Goal: Task Accomplishment & Management: Use online tool/utility

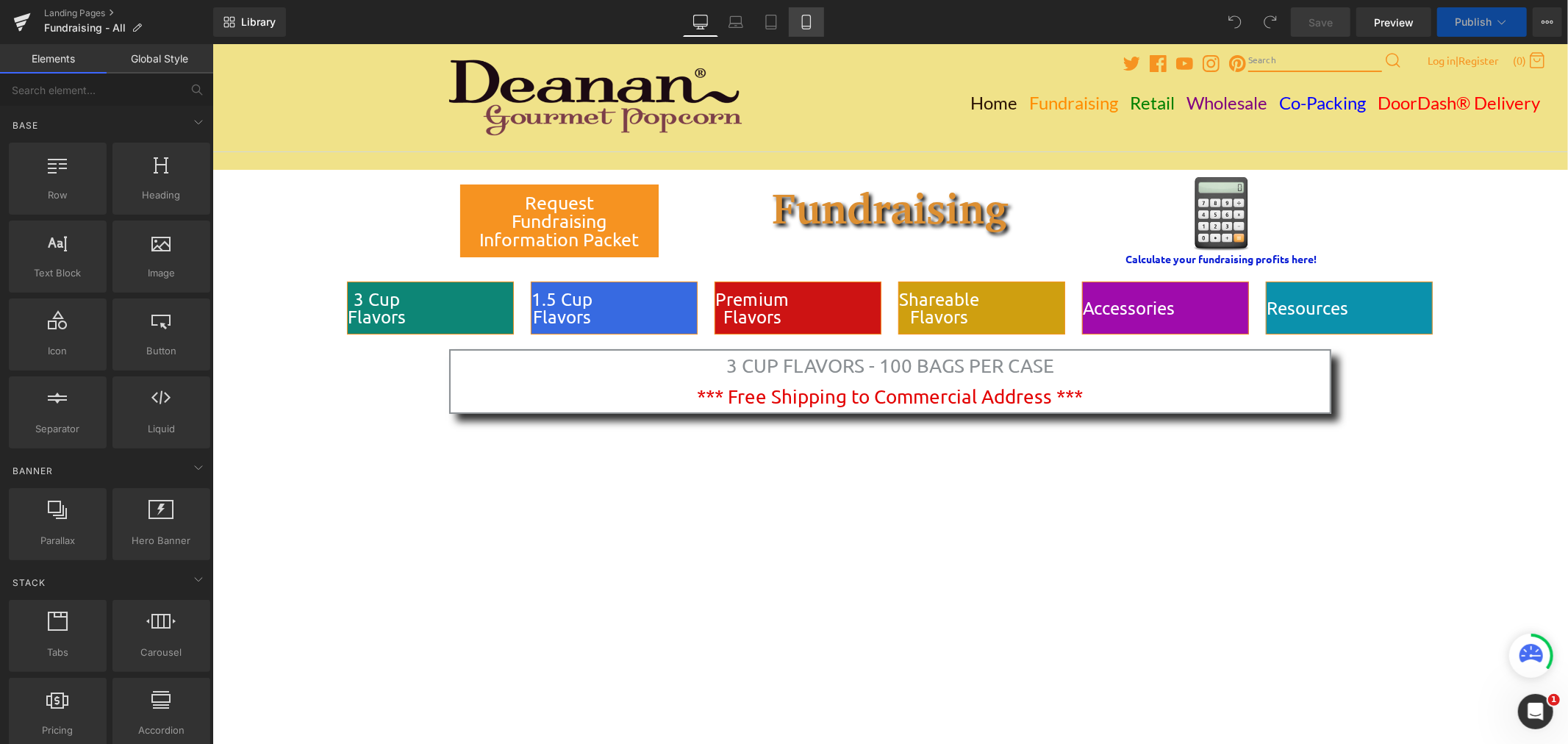
click at [799, 25] on icon at bounding box center [807, 22] width 14 height 14
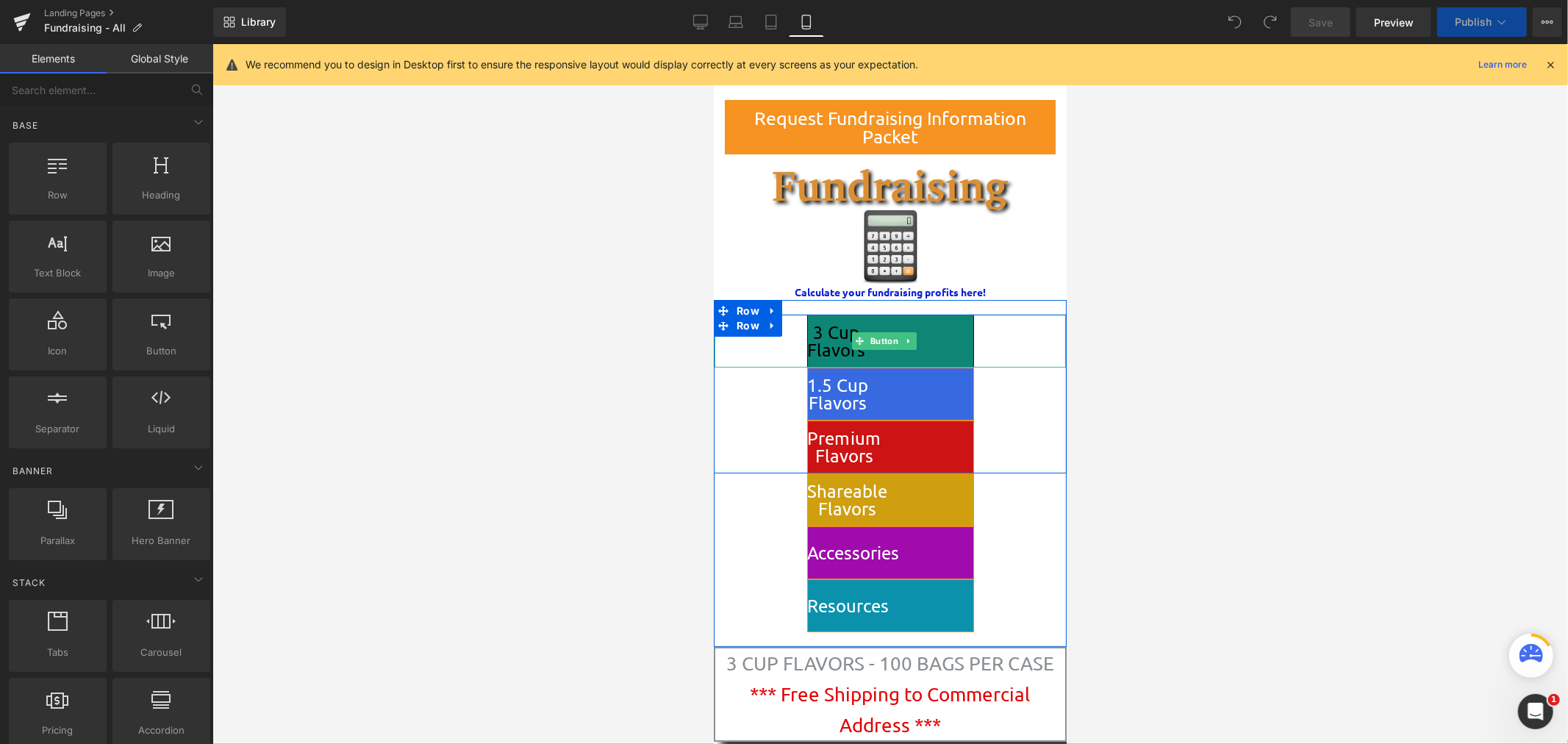
click at [909, 334] on link at bounding box center [908, 339] width 15 height 17
click at [827, 356] on span "3 Cup Flavors" at bounding box center [837, 340] width 58 height 35
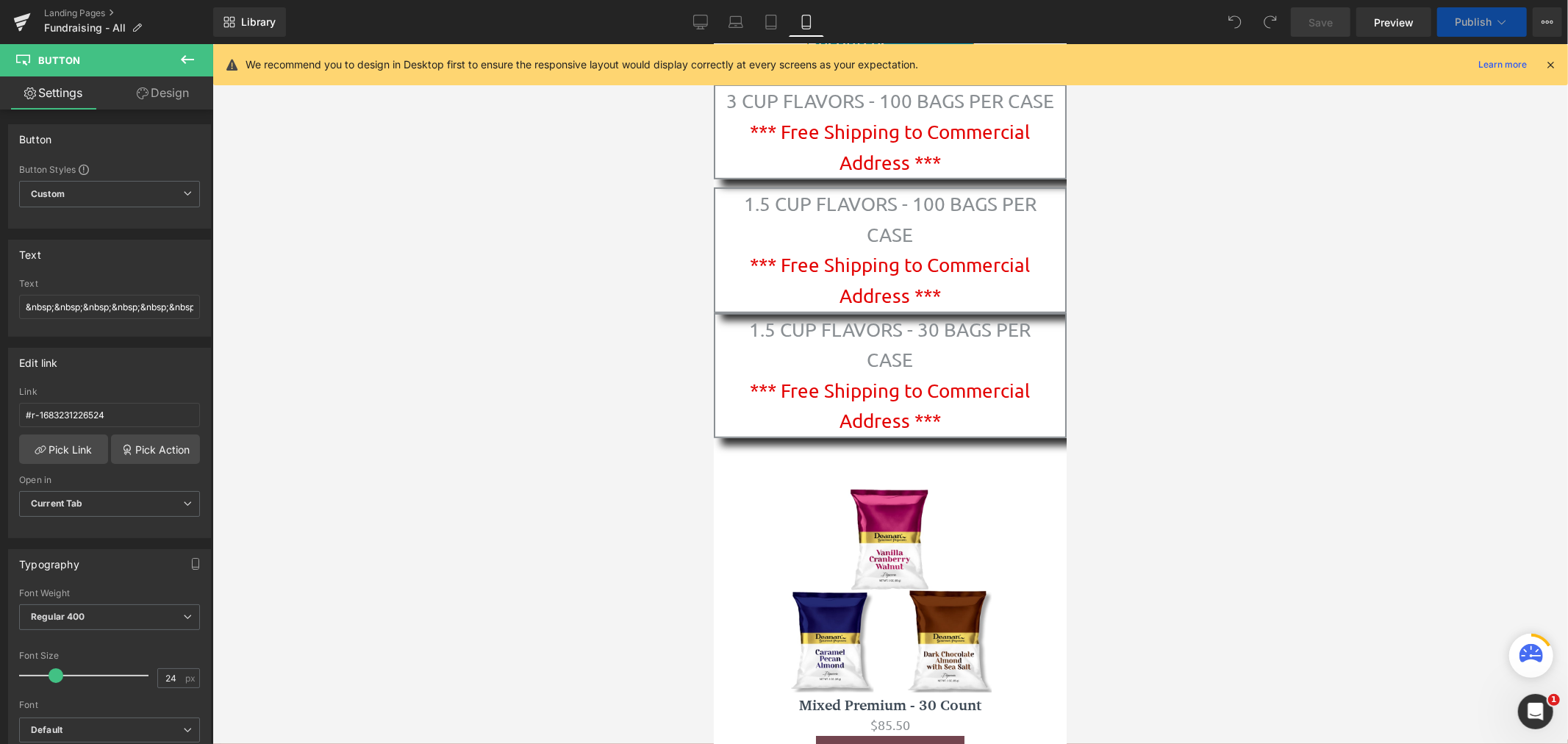
scroll to position [581, 0]
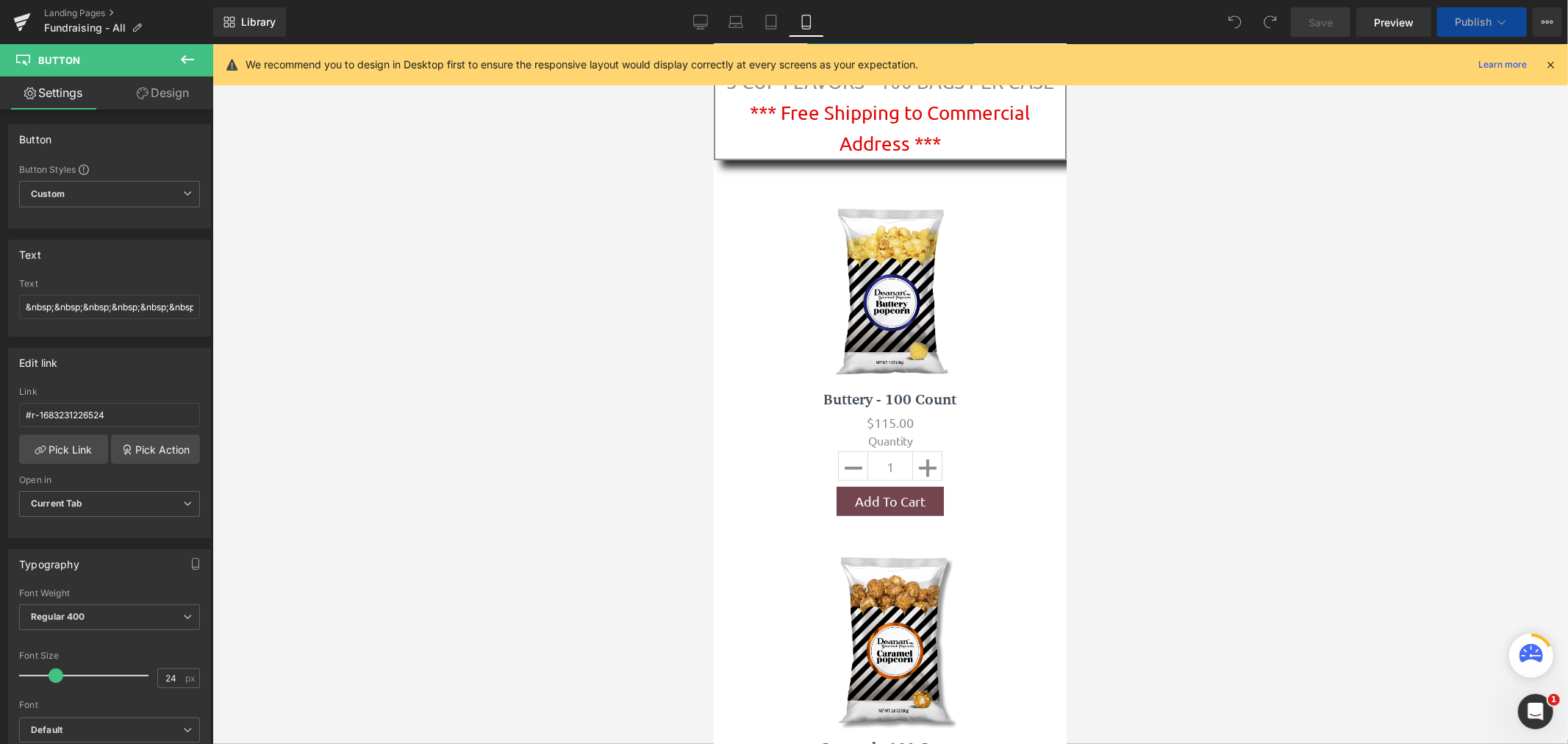
click at [1554, 319] on div at bounding box center [891, 394] width 1356 height 700
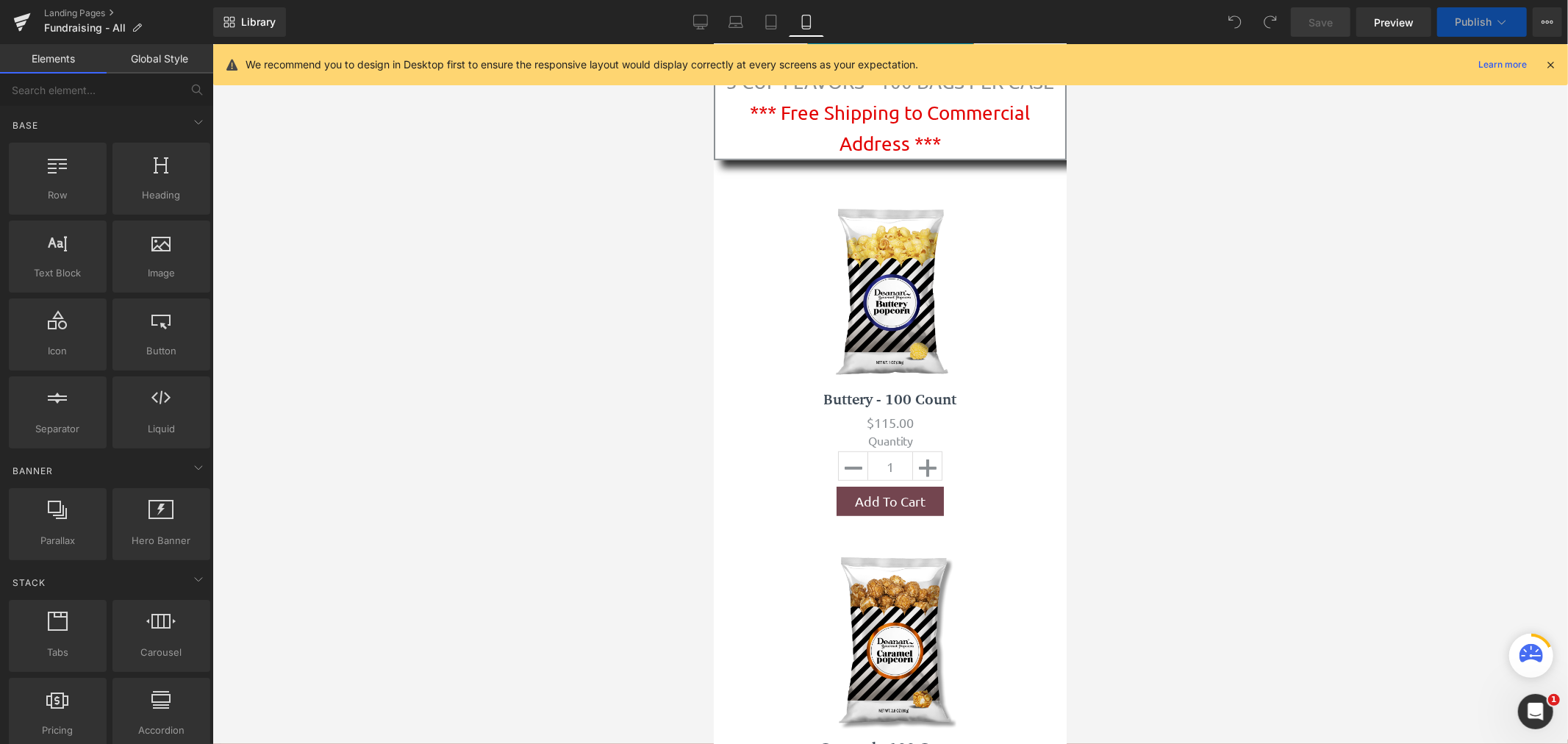
click at [1555, 62] on icon at bounding box center [1550, 64] width 14 height 14
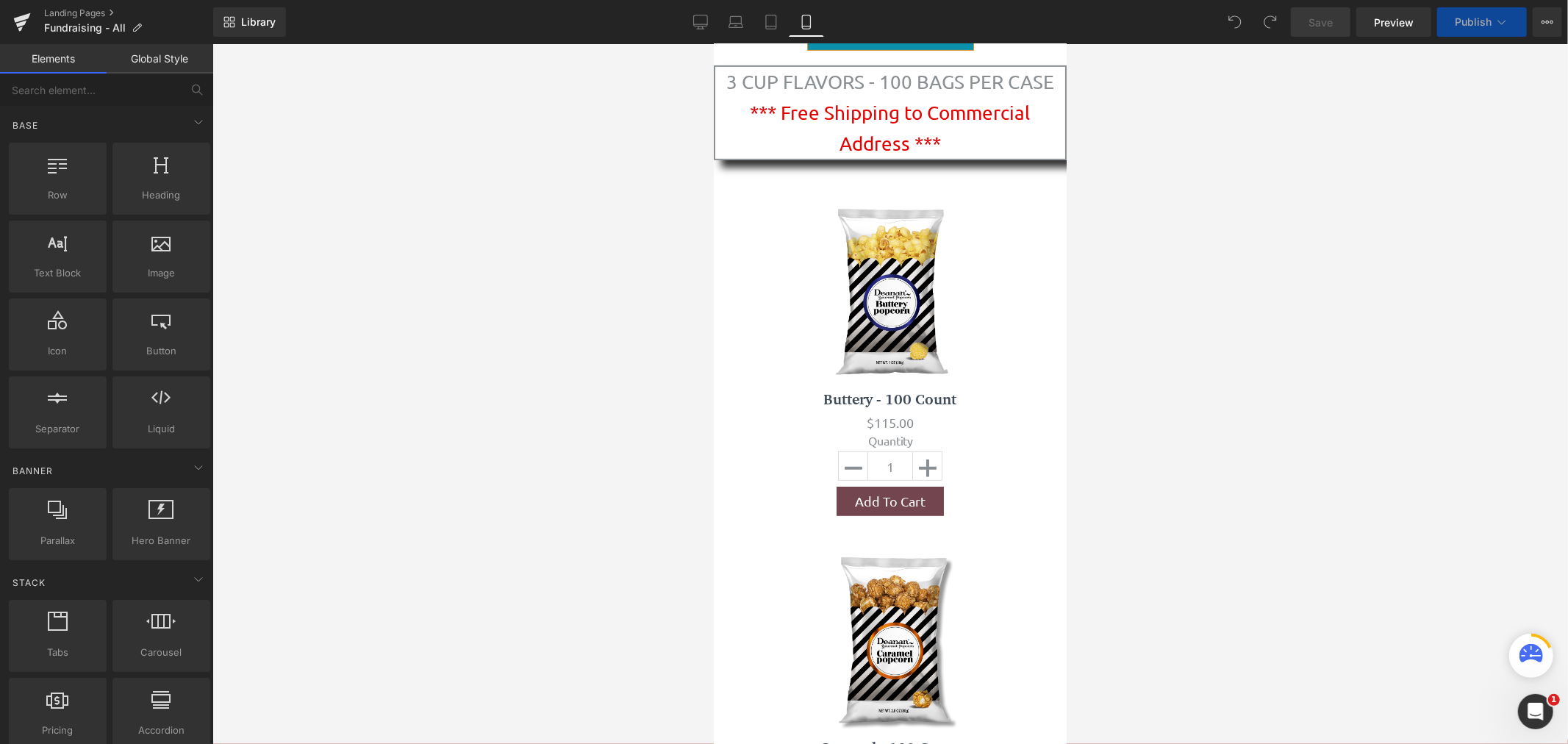
scroll to position [0, 0]
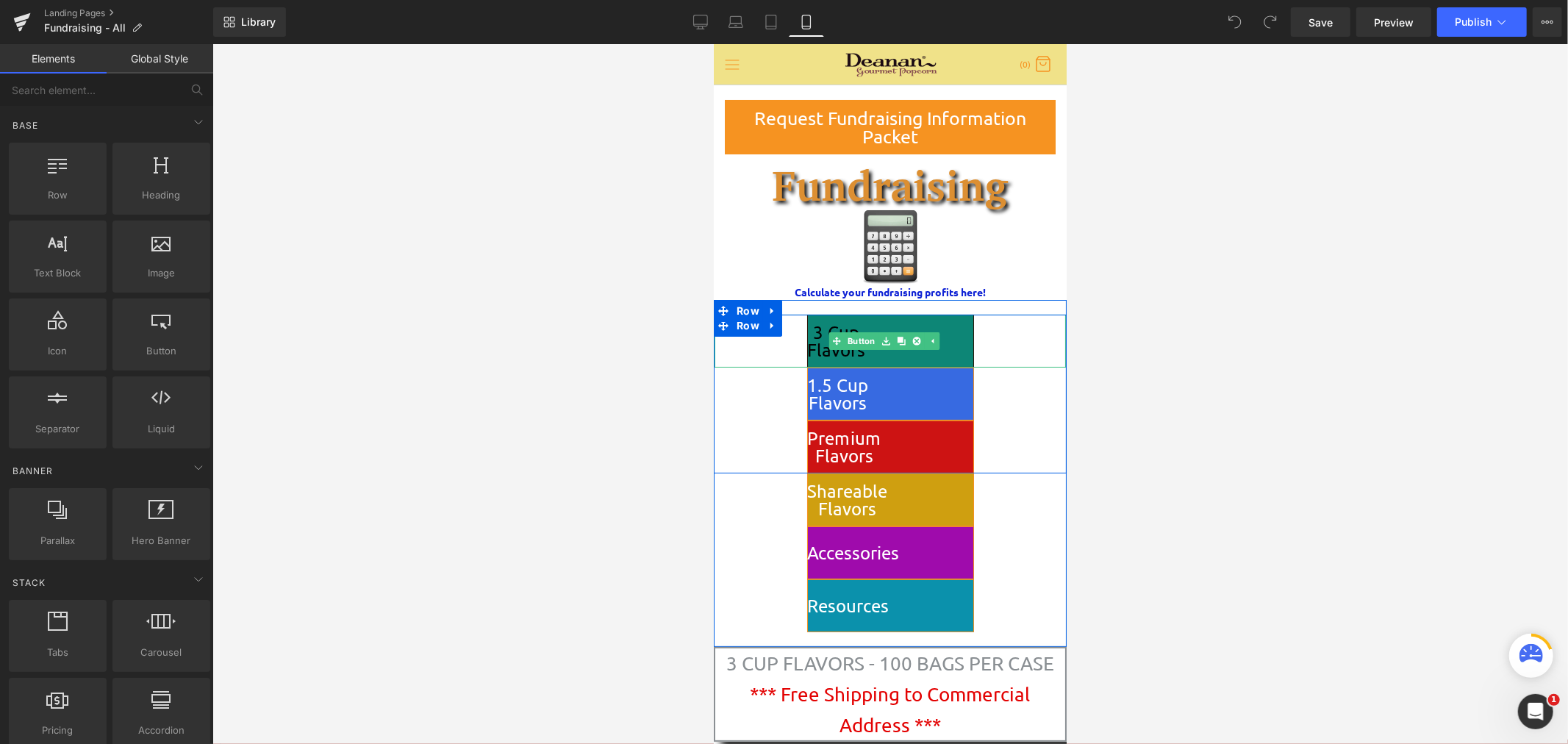
click at [951, 327] on link "3 Cup Flavors" at bounding box center [890, 340] width 167 height 52
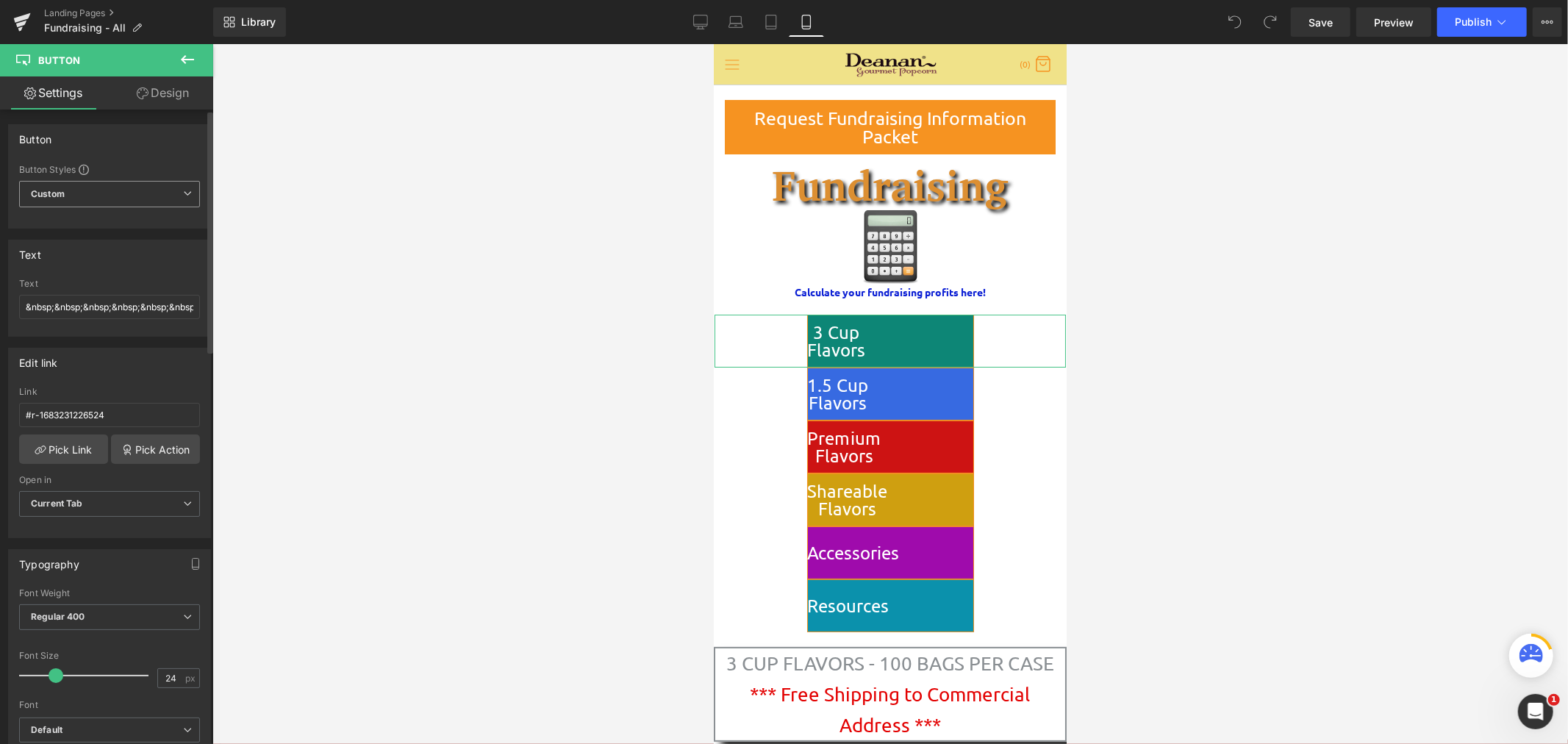
click at [158, 197] on span "Custom Setup Global Style" at bounding box center [110, 194] width 181 height 26
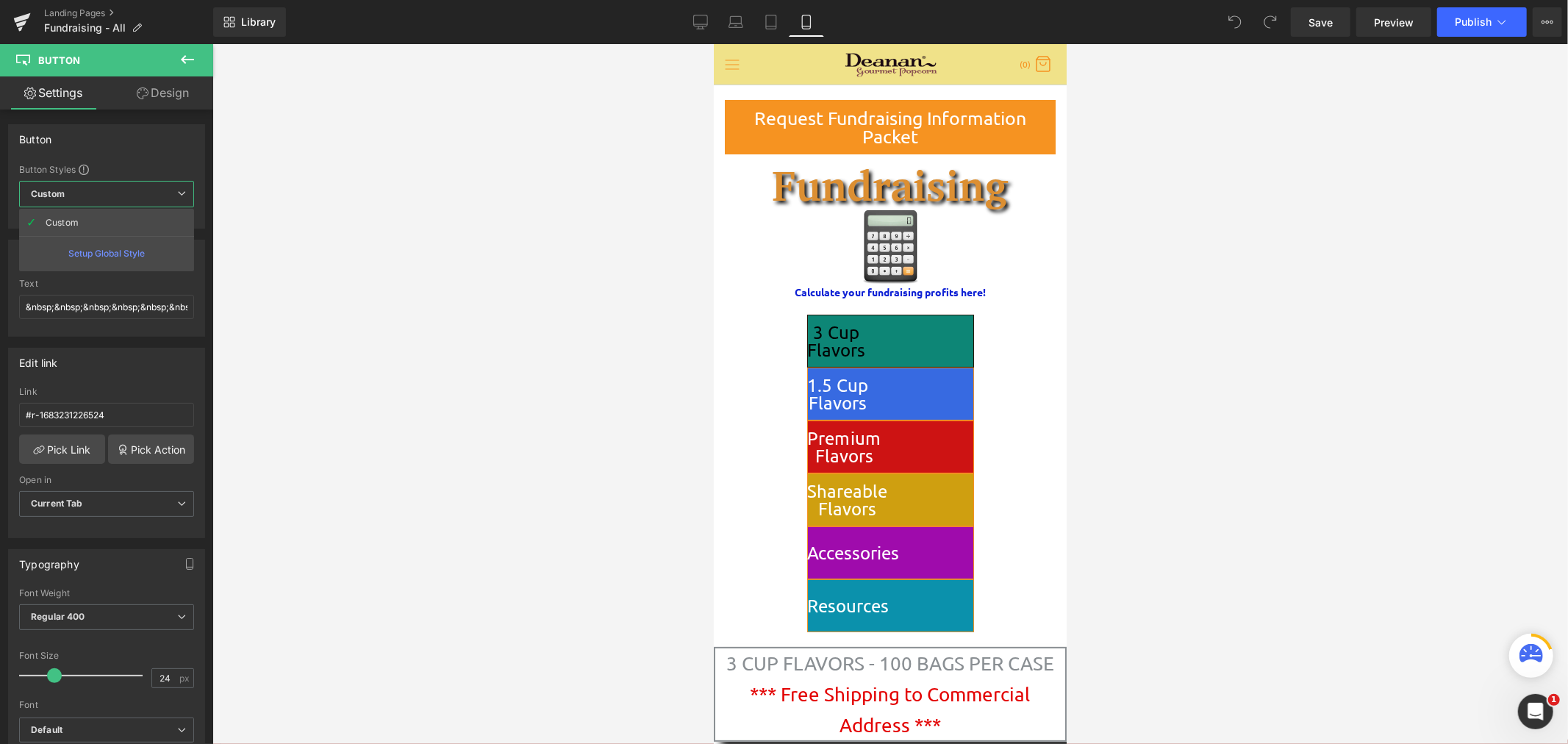
click at [157, 92] on link "Design" at bounding box center [163, 92] width 107 height 33
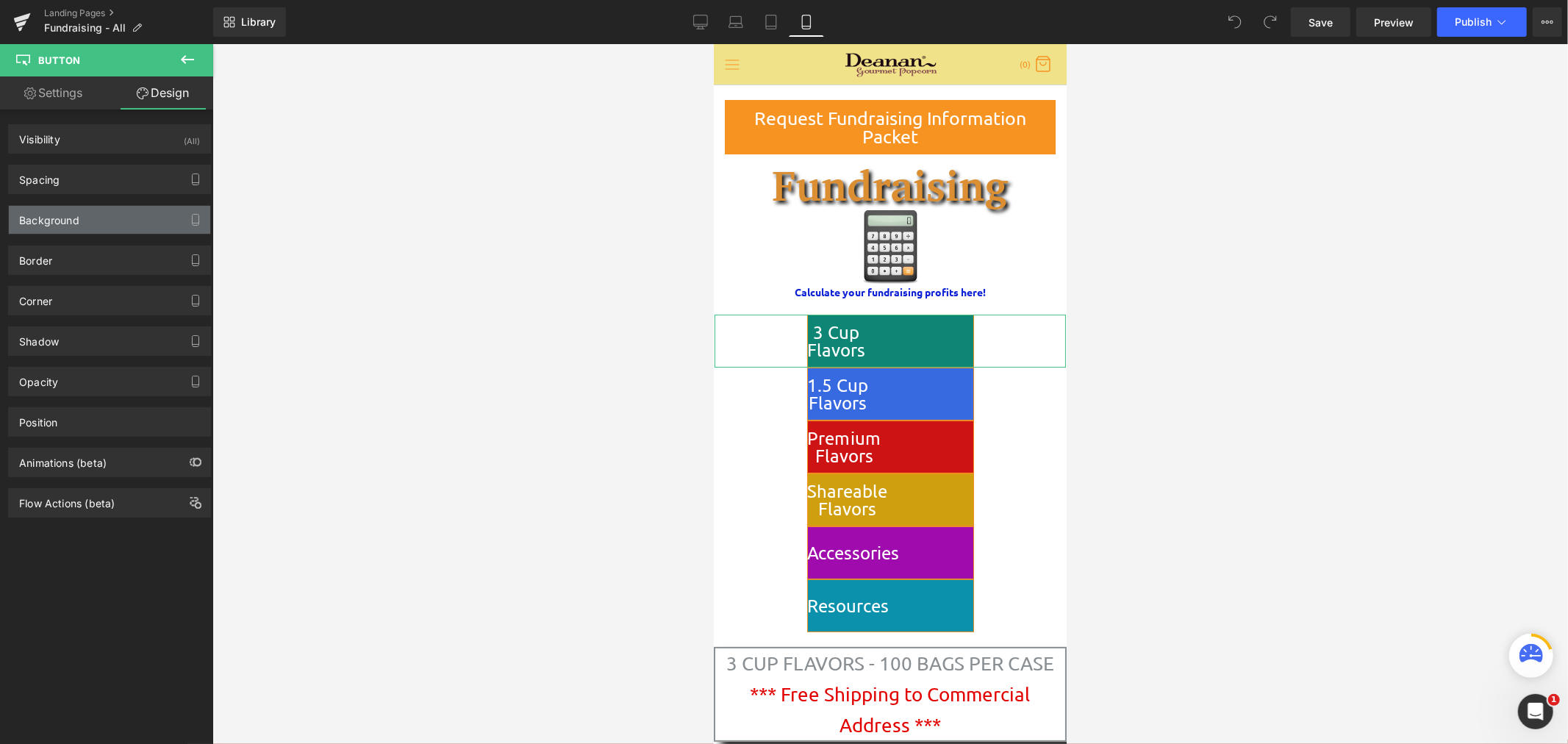
click at [119, 218] on div "Background" at bounding box center [110, 219] width 202 height 28
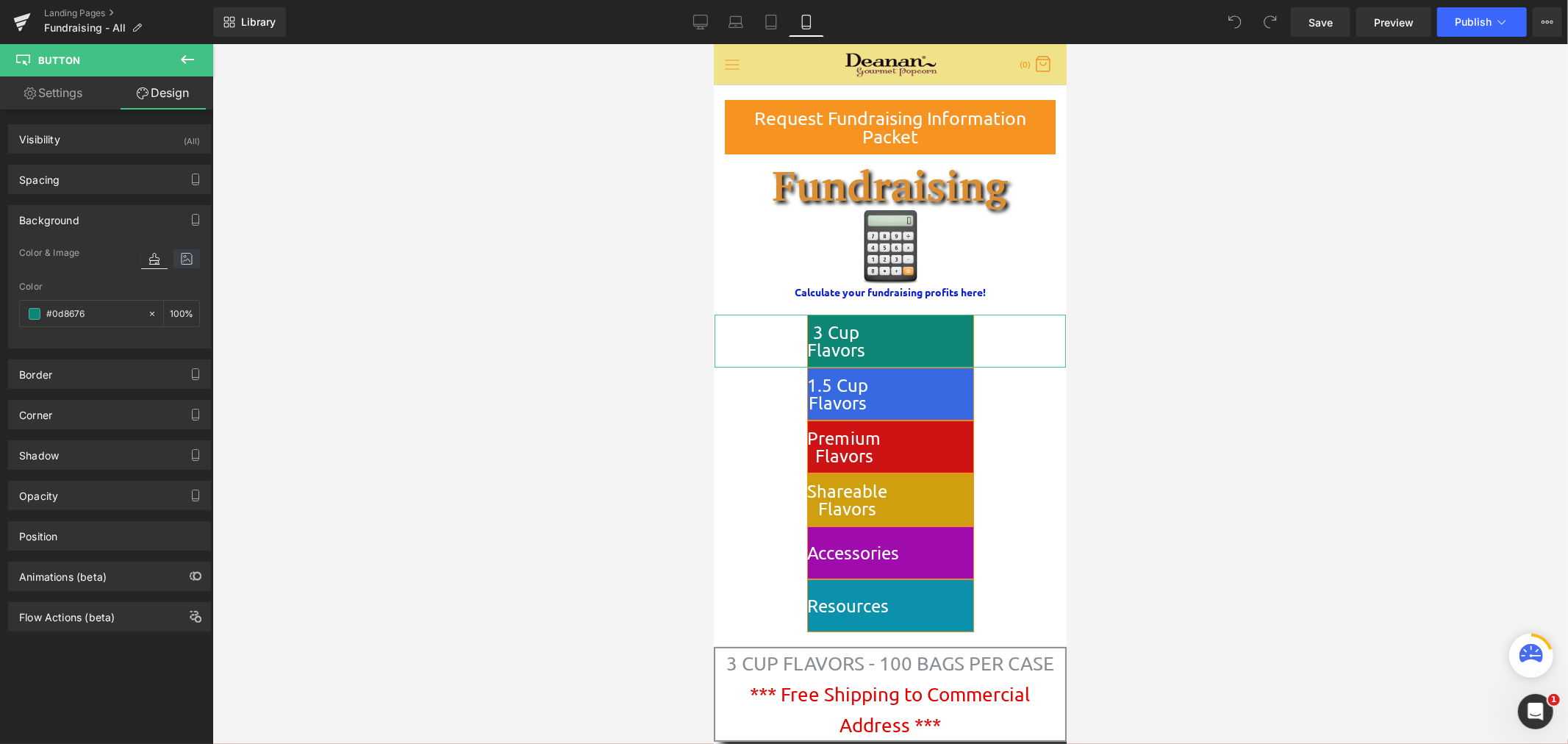
click at [180, 257] on icon at bounding box center [186, 258] width 26 height 19
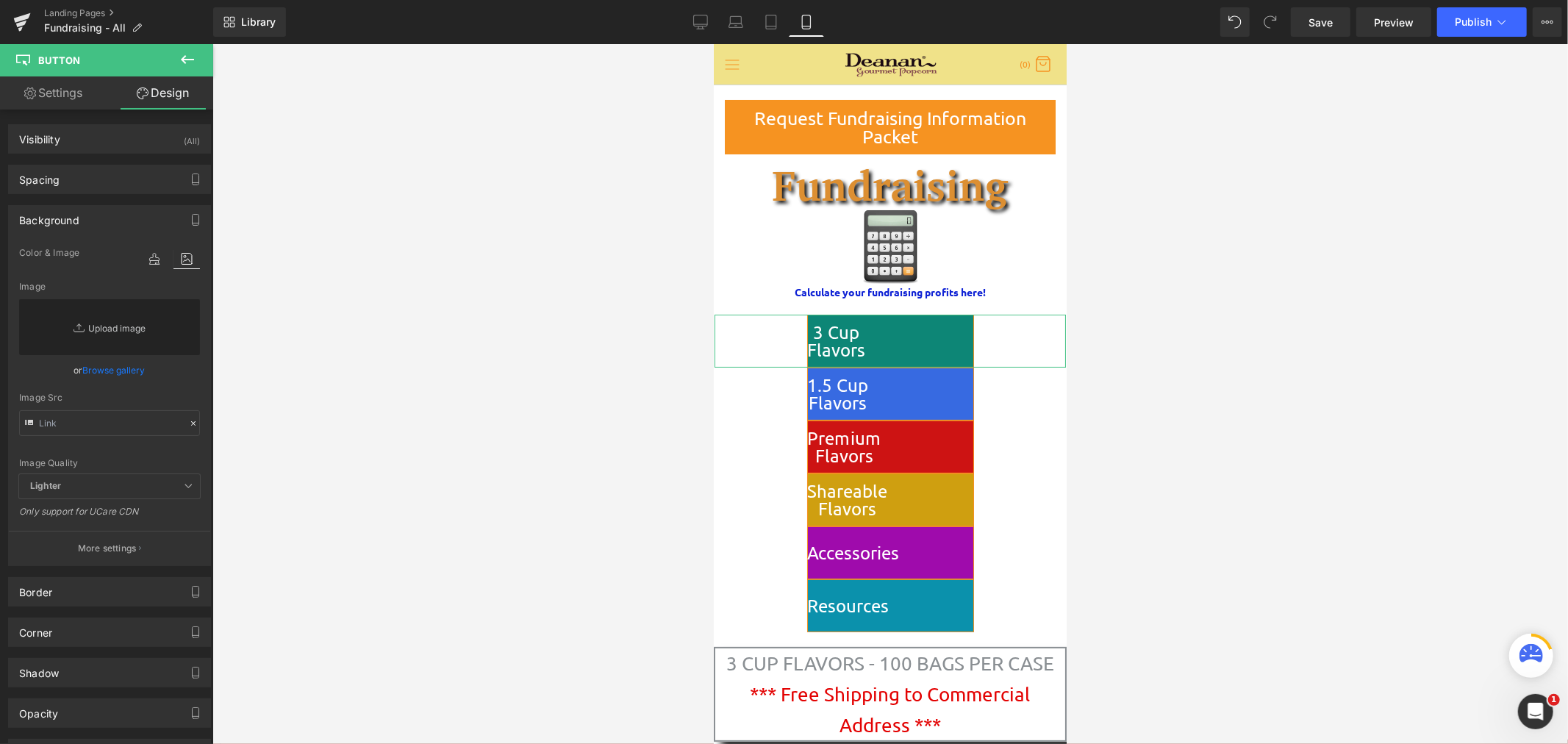
click at [108, 323] on link "Replace Image" at bounding box center [110, 328] width 181 height 56
type input "C:\fakepath\8 Foil Stacked (no DC) CROPPED.png"
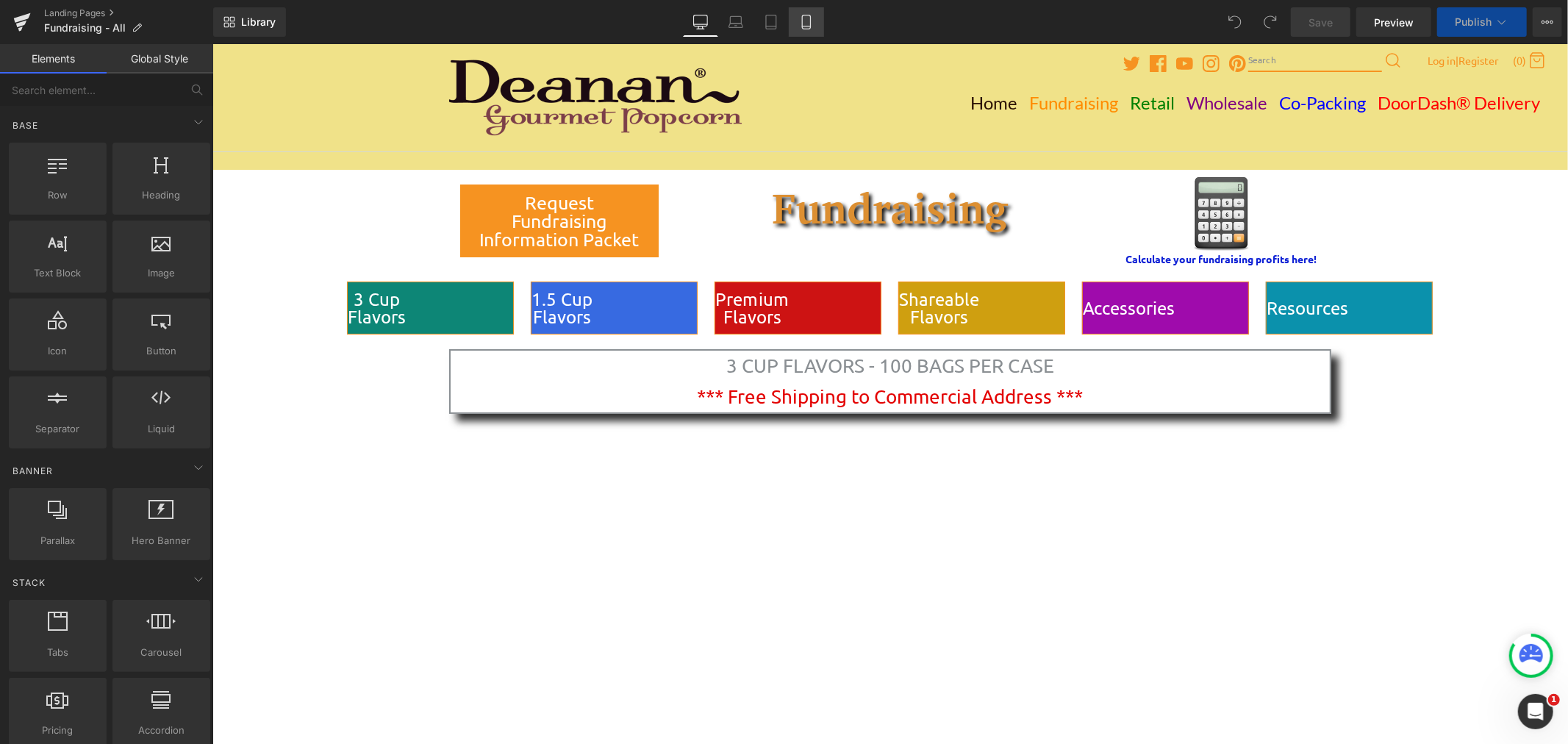
click at [811, 21] on icon at bounding box center [807, 22] width 14 height 14
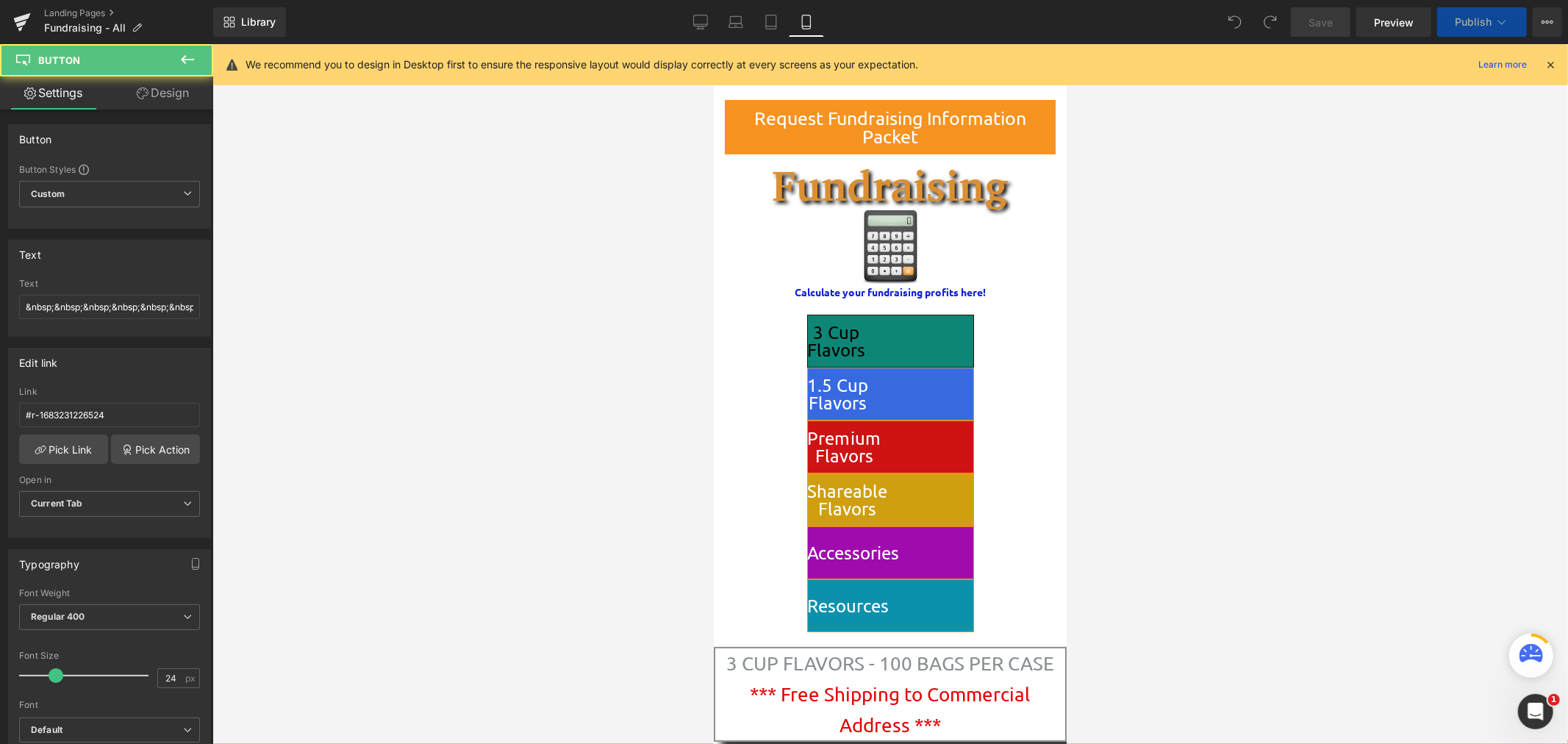
drag, startPoint x: 1523, startPoint y: 84, endPoint x: 835, endPoint y: 345, distance: 735.8
click at [835, 345] on span "3 Cup Flavors" at bounding box center [837, 340] width 58 height 35
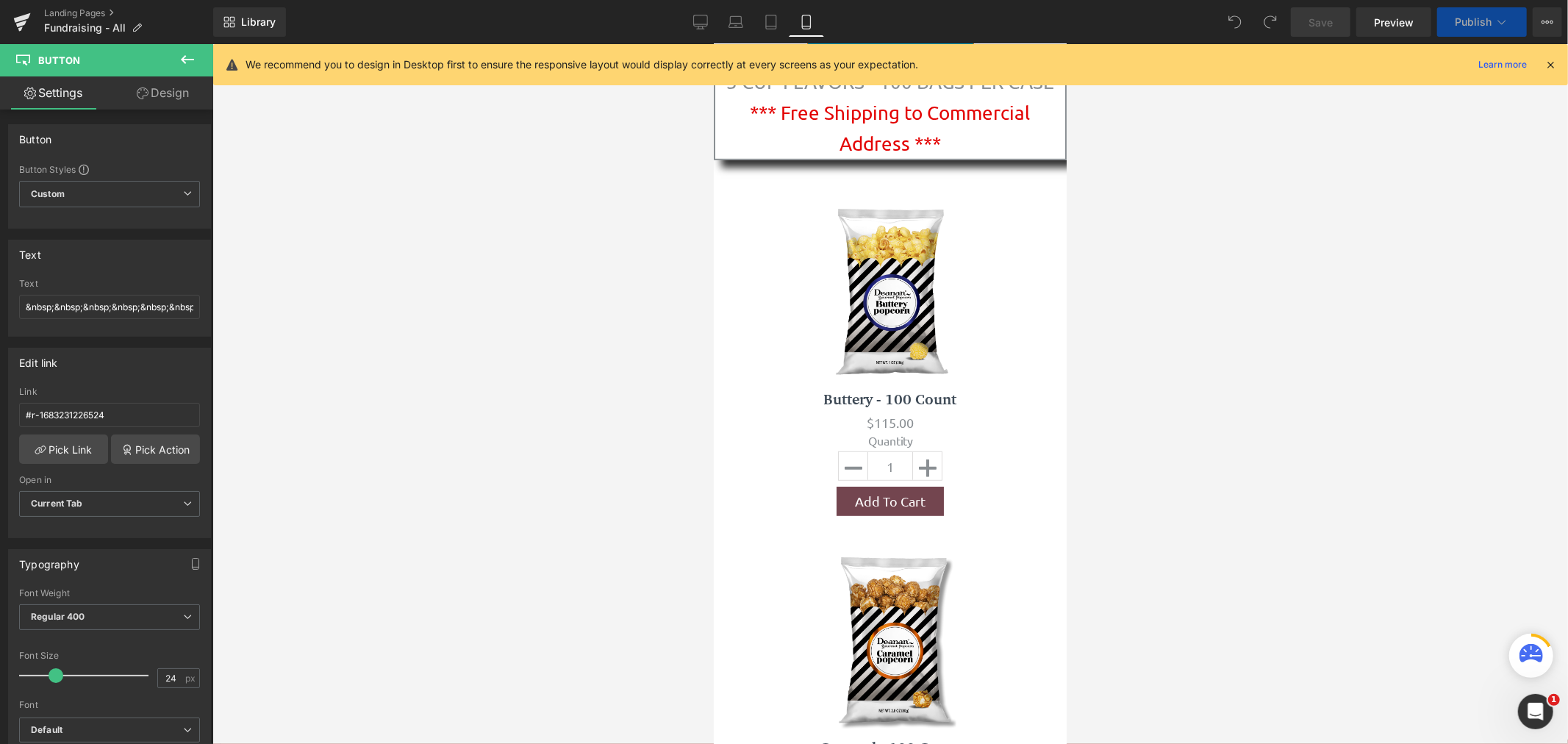
click at [1552, 64] on icon at bounding box center [1550, 64] width 14 height 14
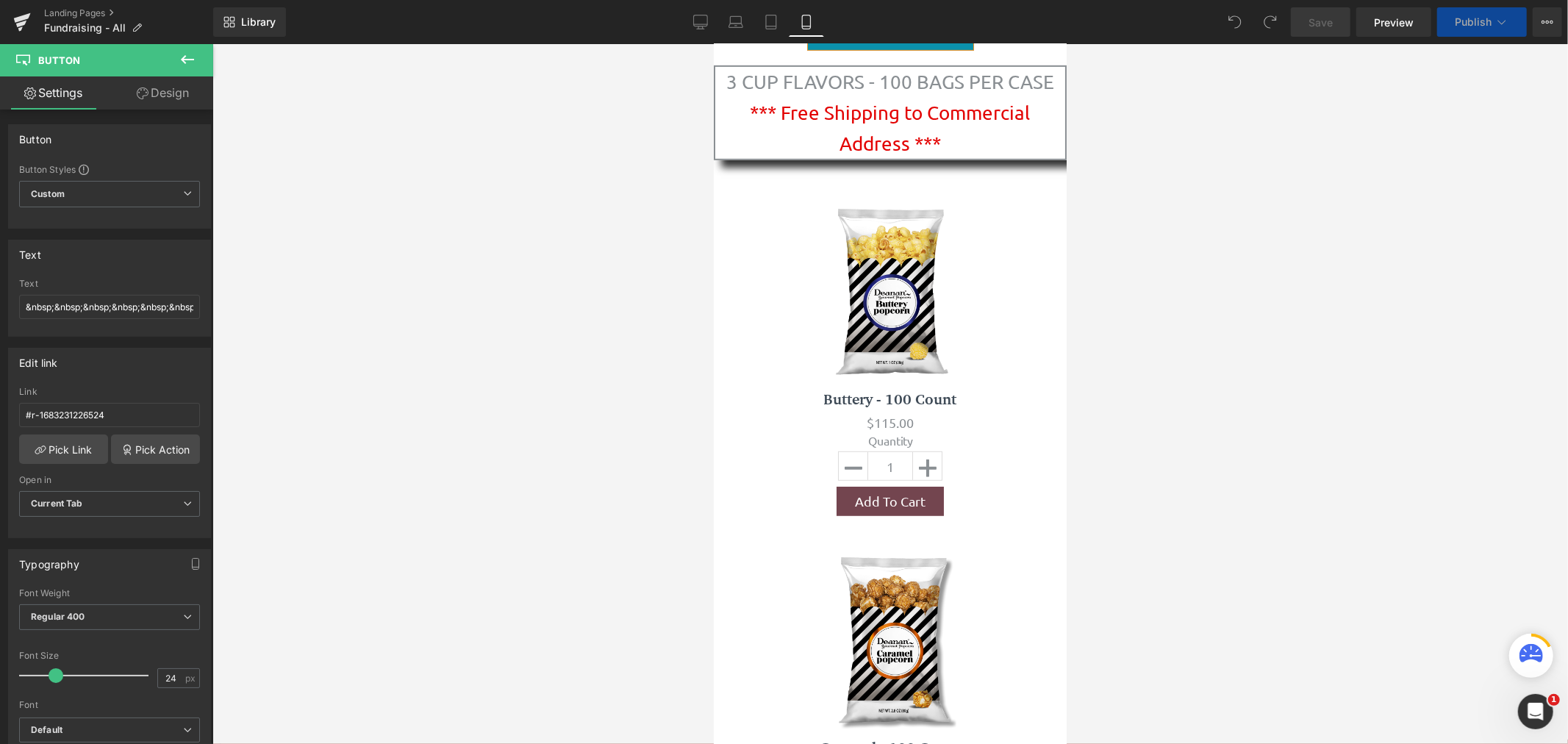
scroll to position [0, 0]
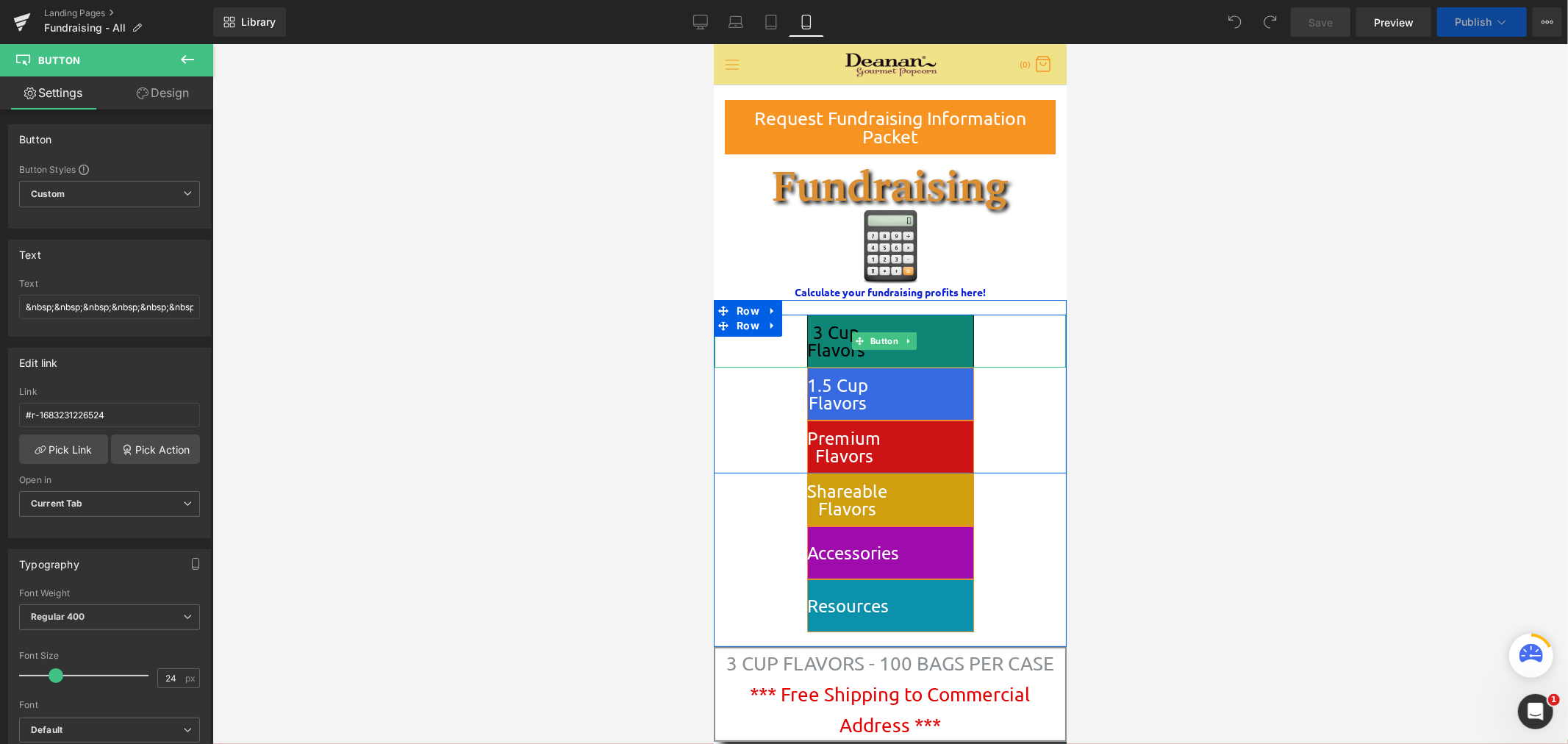
click at [929, 339] on link "3 Cup Flavors" at bounding box center [890, 340] width 167 height 52
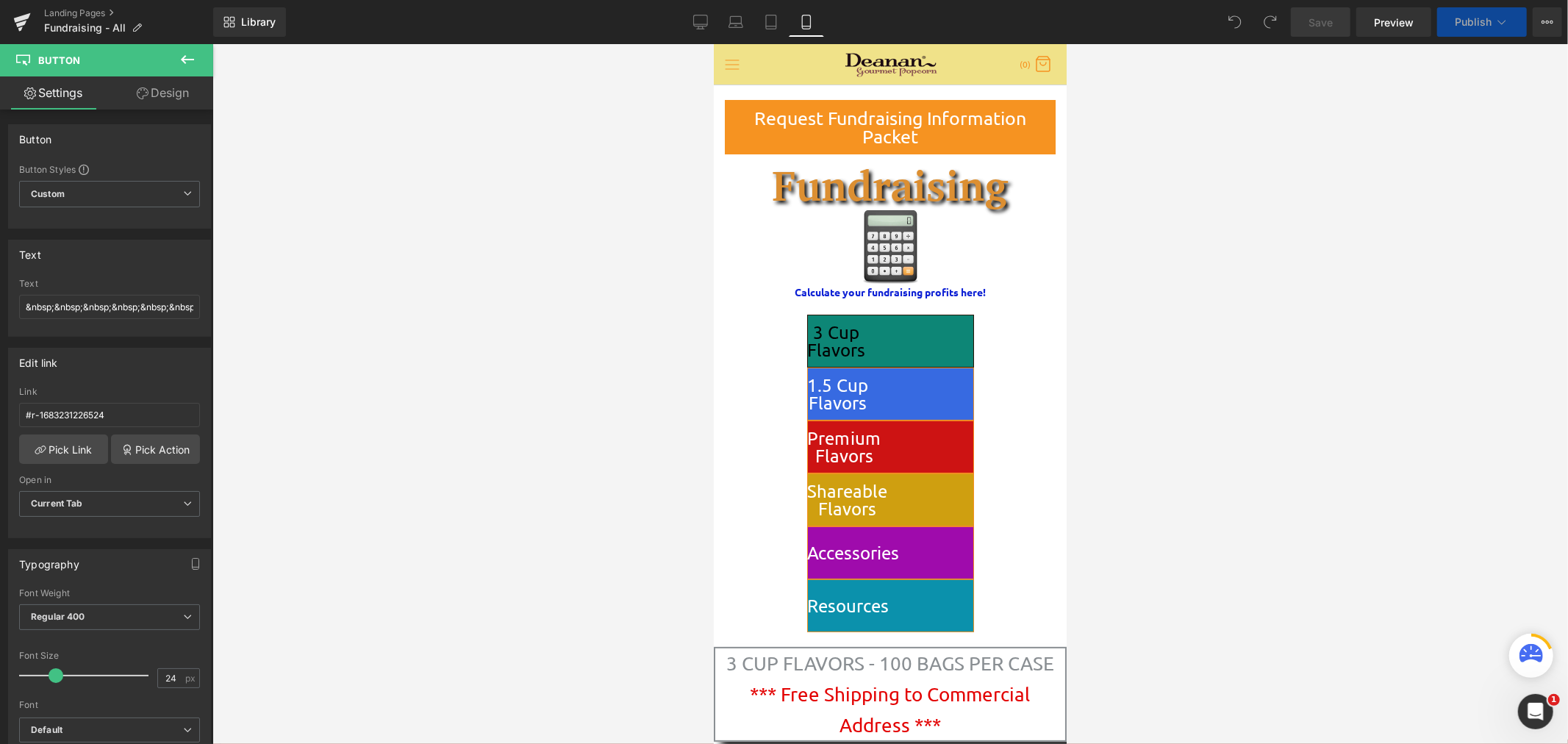
click at [946, 338] on link "3 Cup Flavors" at bounding box center [890, 340] width 167 height 52
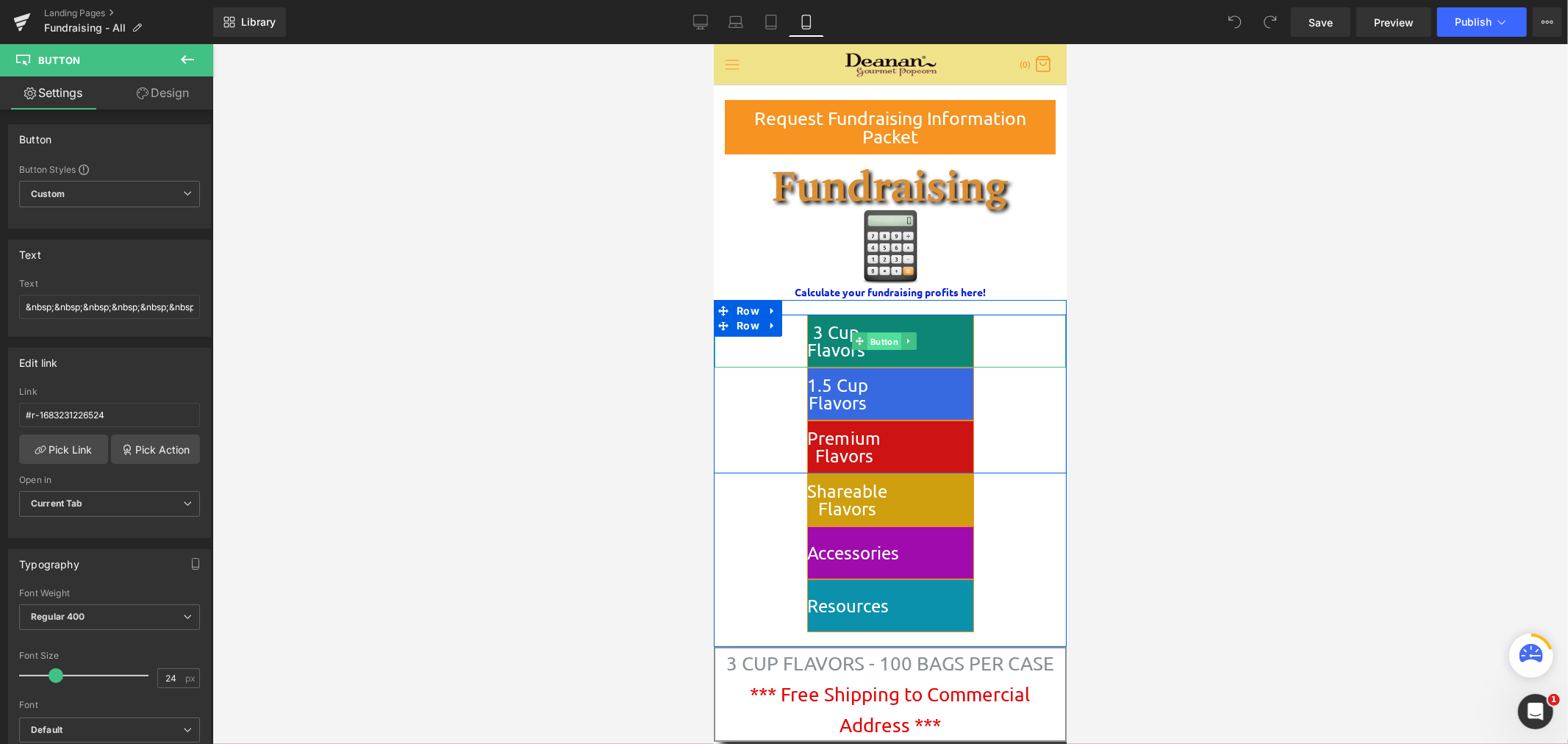
click at [875, 339] on span "Button" at bounding box center [883, 340] width 33 height 17
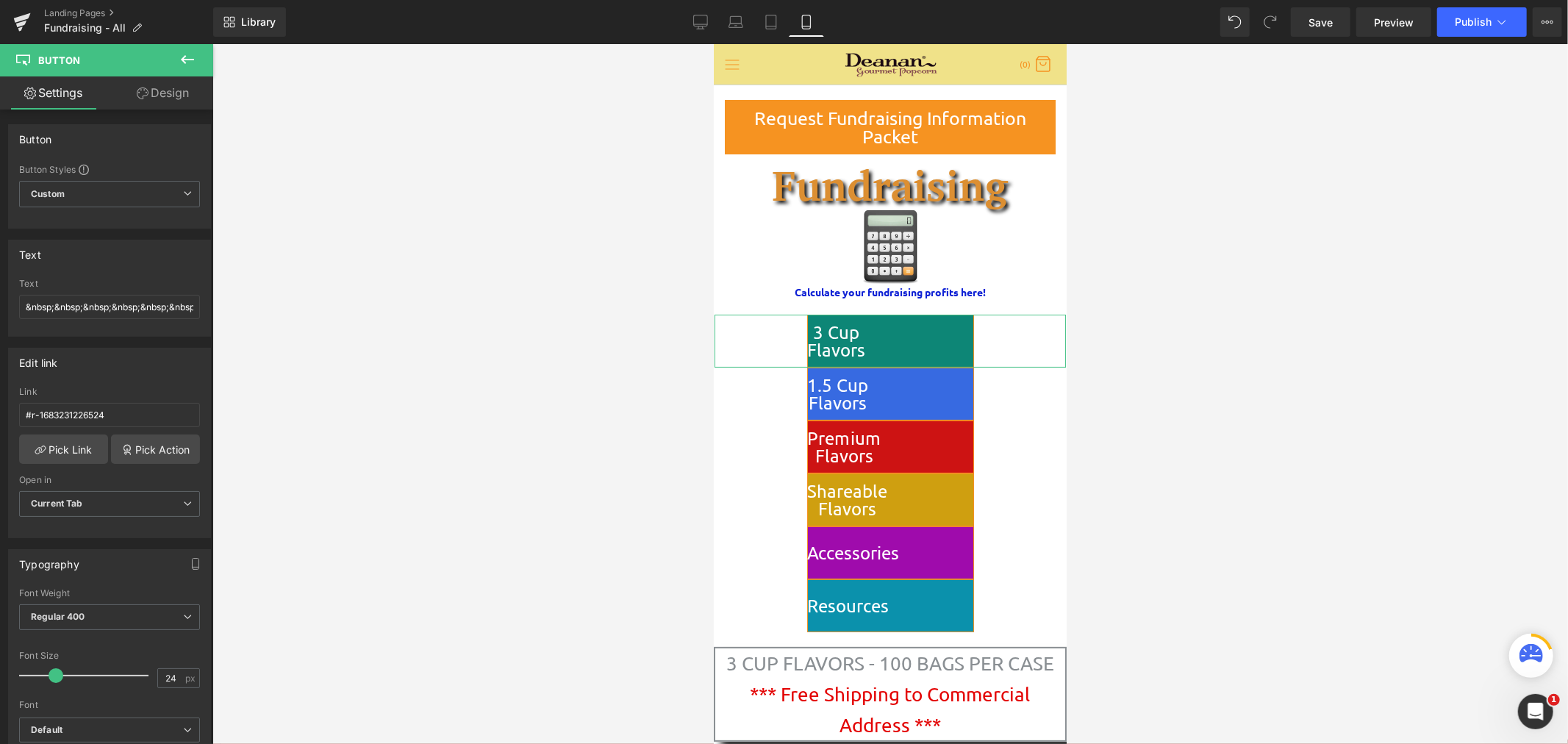
click at [186, 96] on link "Design" at bounding box center [163, 92] width 107 height 33
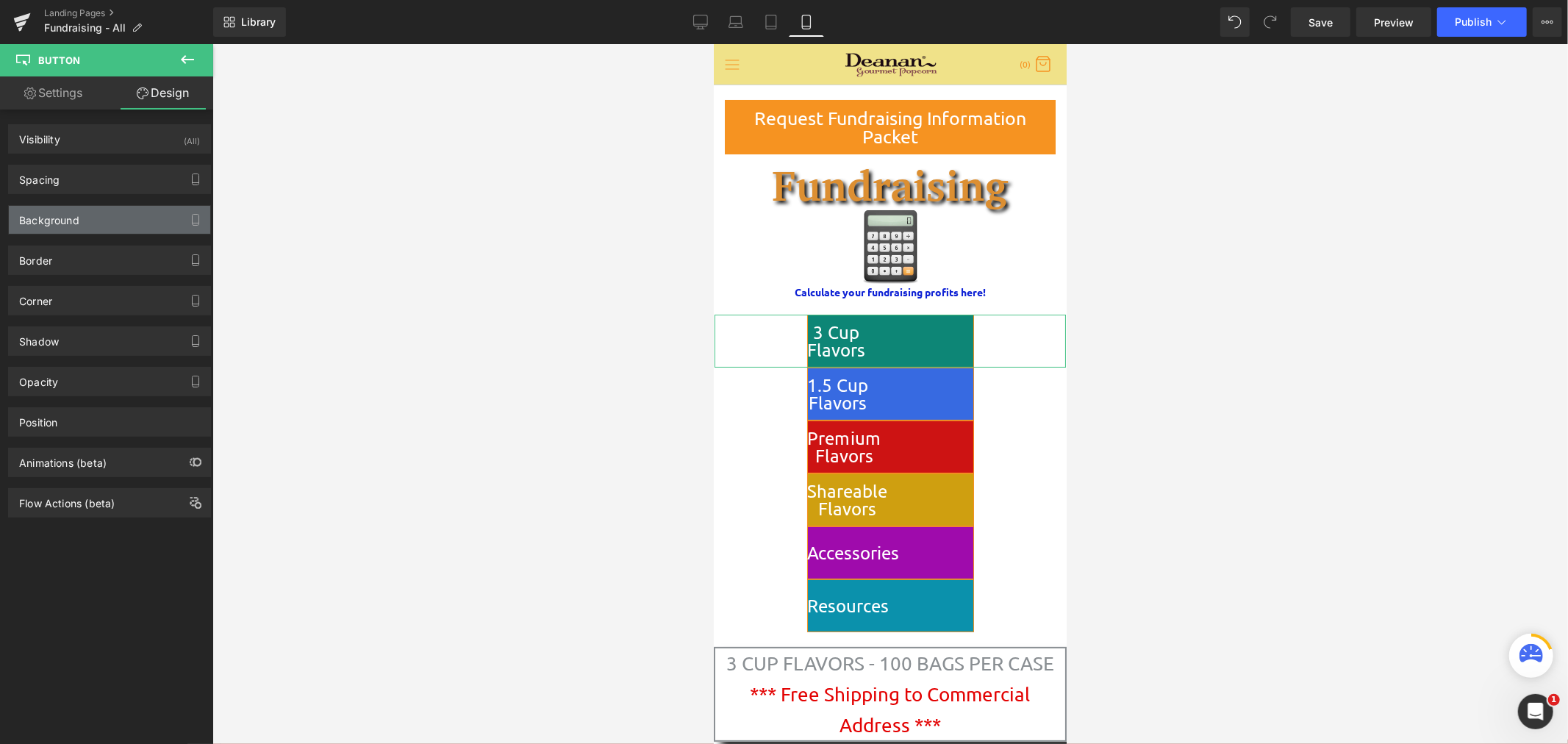
click at [120, 219] on div "Background" at bounding box center [110, 219] width 202 height 28
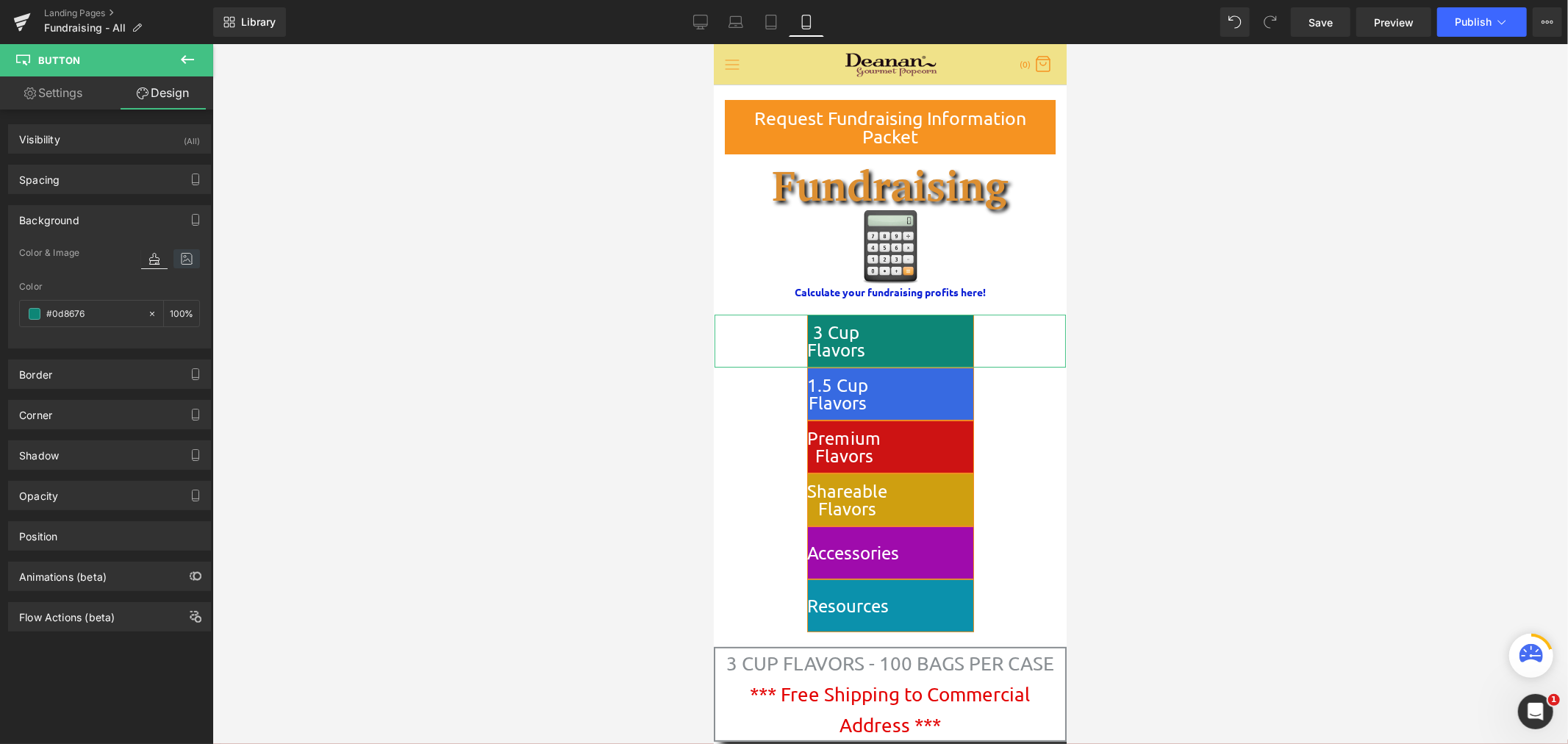
click at [178, 257] on icon at bounding box center [186, 258] width 26 height 19
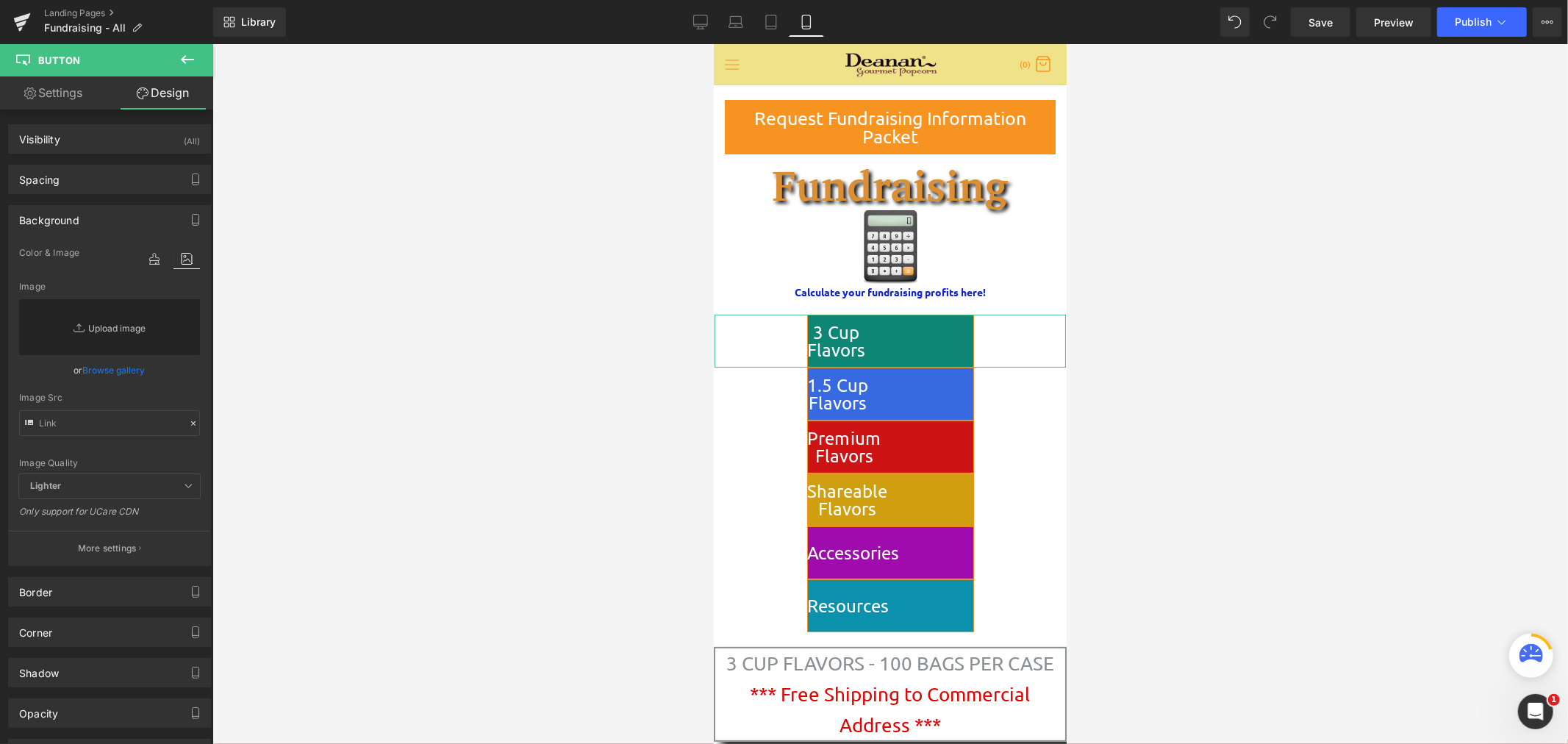
click at [145, 325] on link "Replace Image" at bounding box center [110, 328] width 181 height 56
click at [120, 368] on link "Browse gallery" at bounding box center [114, 370] width 62 height 25
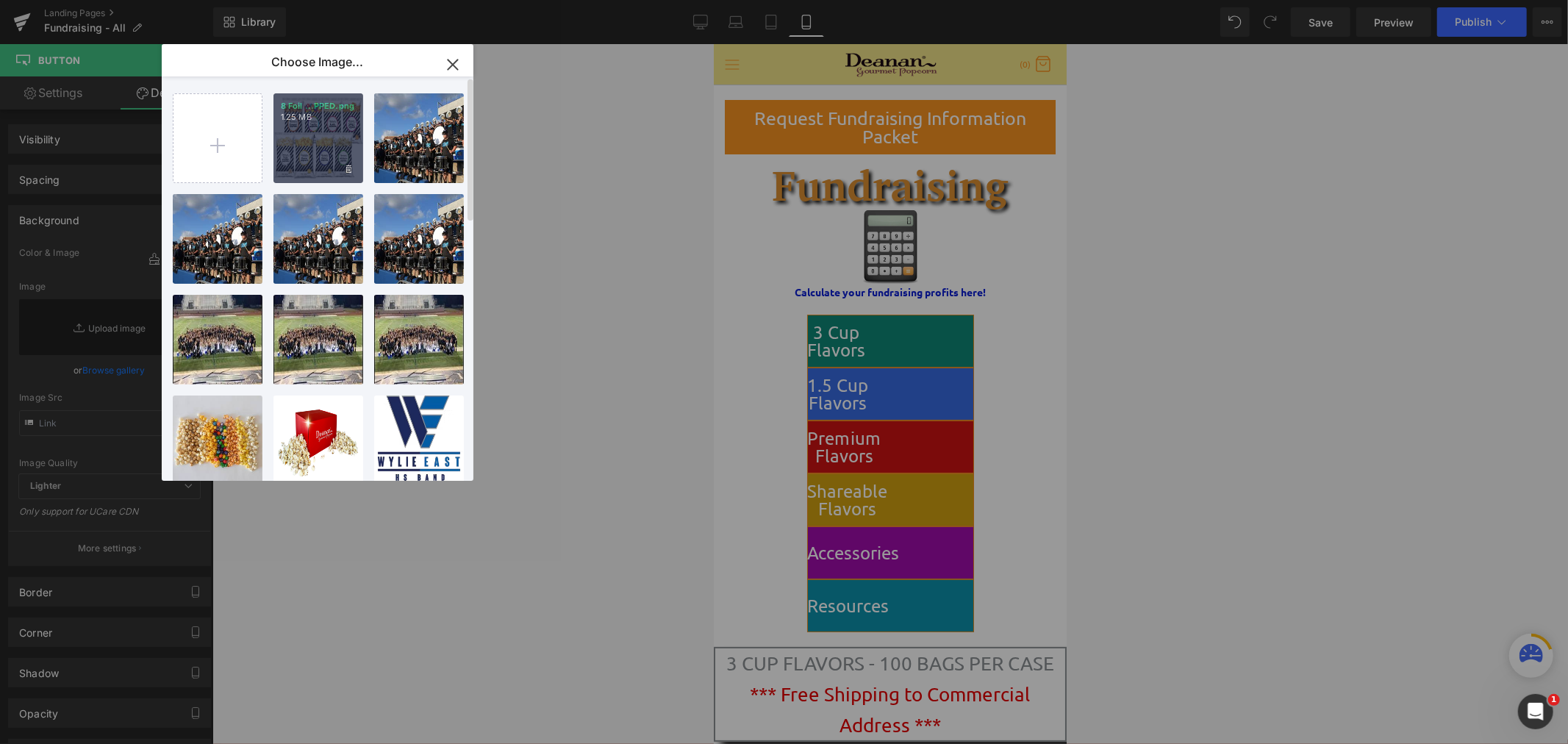
click at [313, 134] on div "8 Foil ...PPED.png 1.25 MB" at bounding box center [318, 138] width 90 height 90
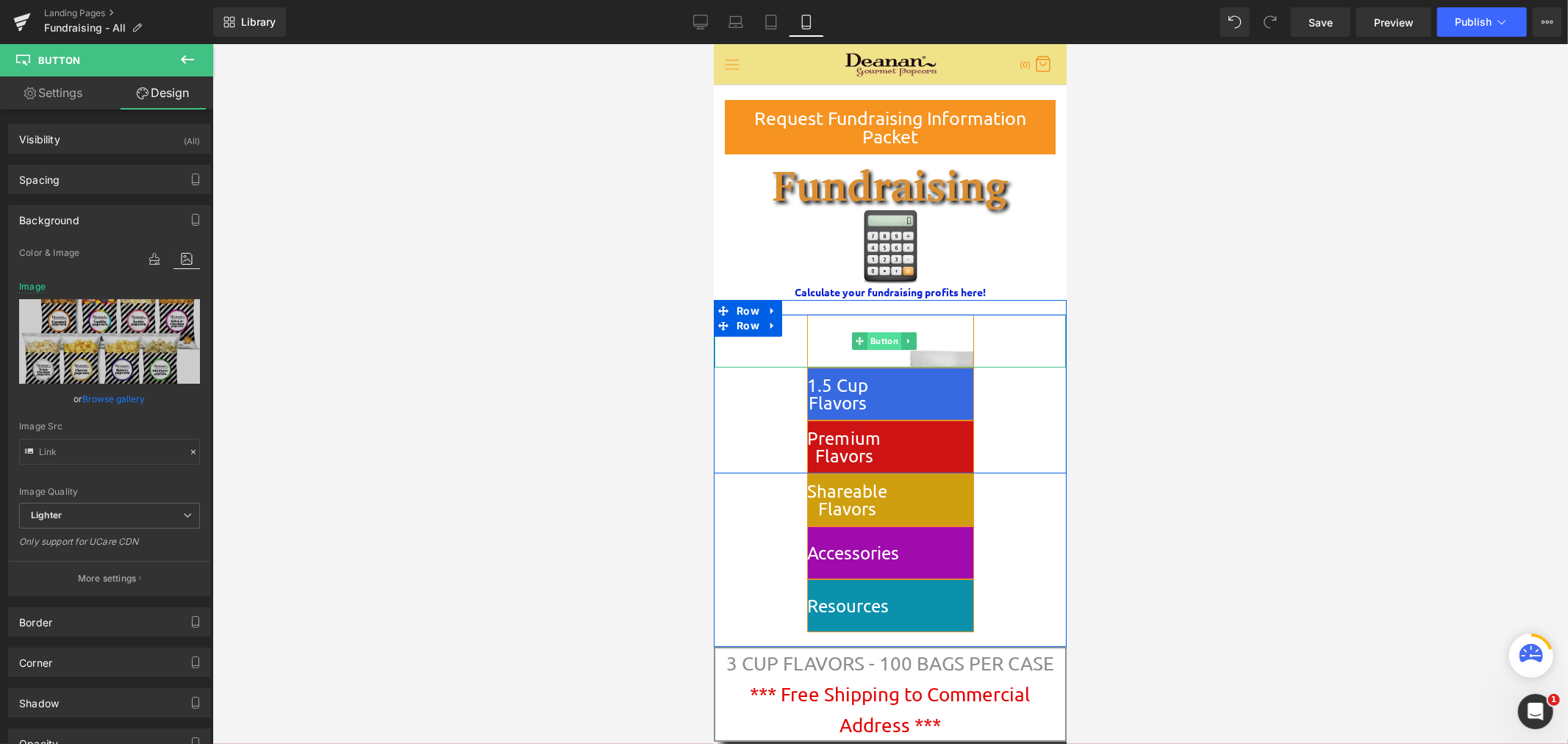
click at [878, 338] on span "Button" at bounding box center [883, 339] width 33 height 17
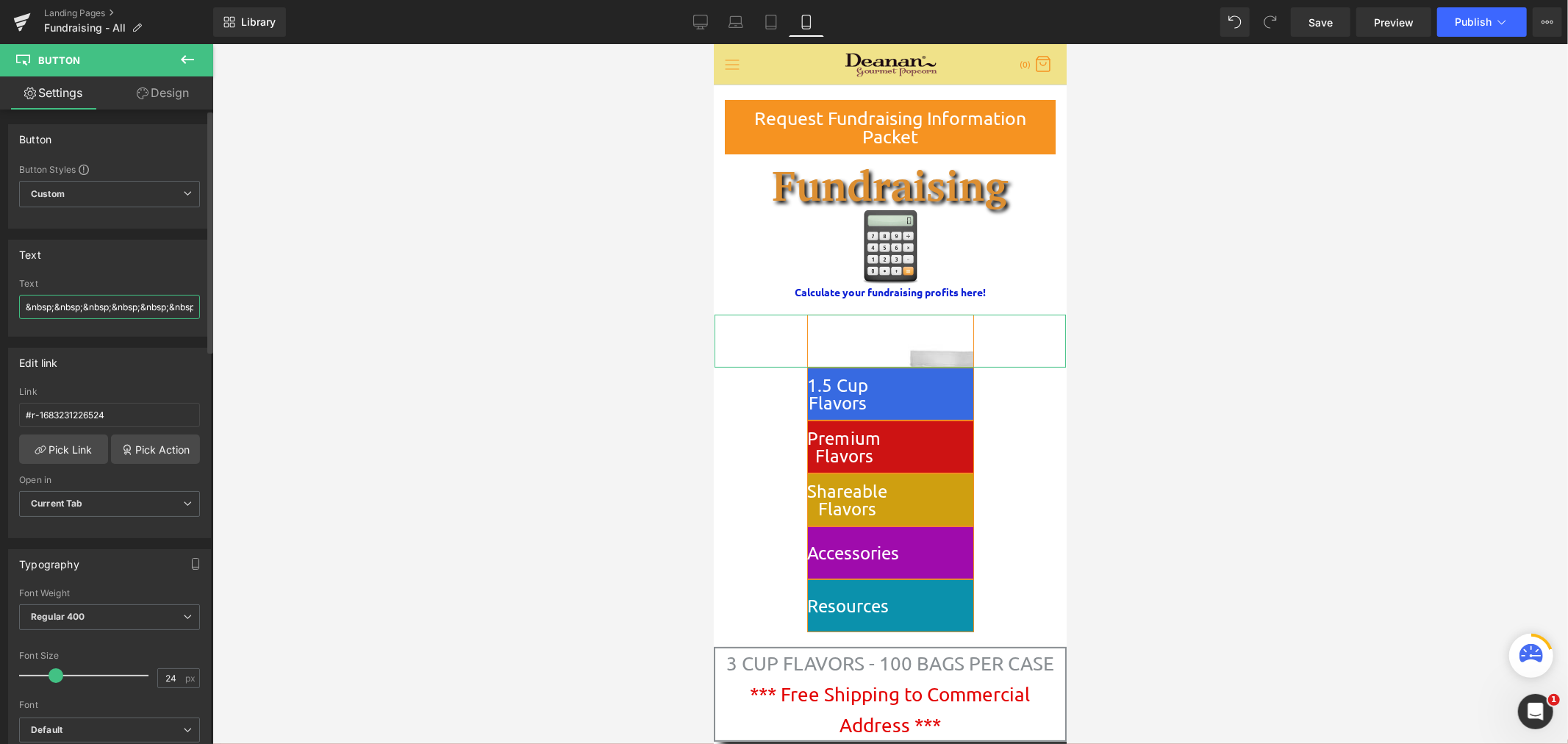
click at [40, 315] on input "&nbsp;&nbsp;&nbsp;&nbsp;&nbsp;&nbsp;&nbsp;&nbsp;&nbsp;&nbsp;&nbsp;&nbsp;&nbsp;3…" at bounding box center [110, 307] width 181 height 24
click at [138, 339] on div "Edit link #r-1683231226524 Link #r-1683231226524 Pick Link Pick Action Current …" at bounding box center [110, 437] width 220 height 202
click at [697, 15] on icon at bounding box center [700, 21] width 14 height 11
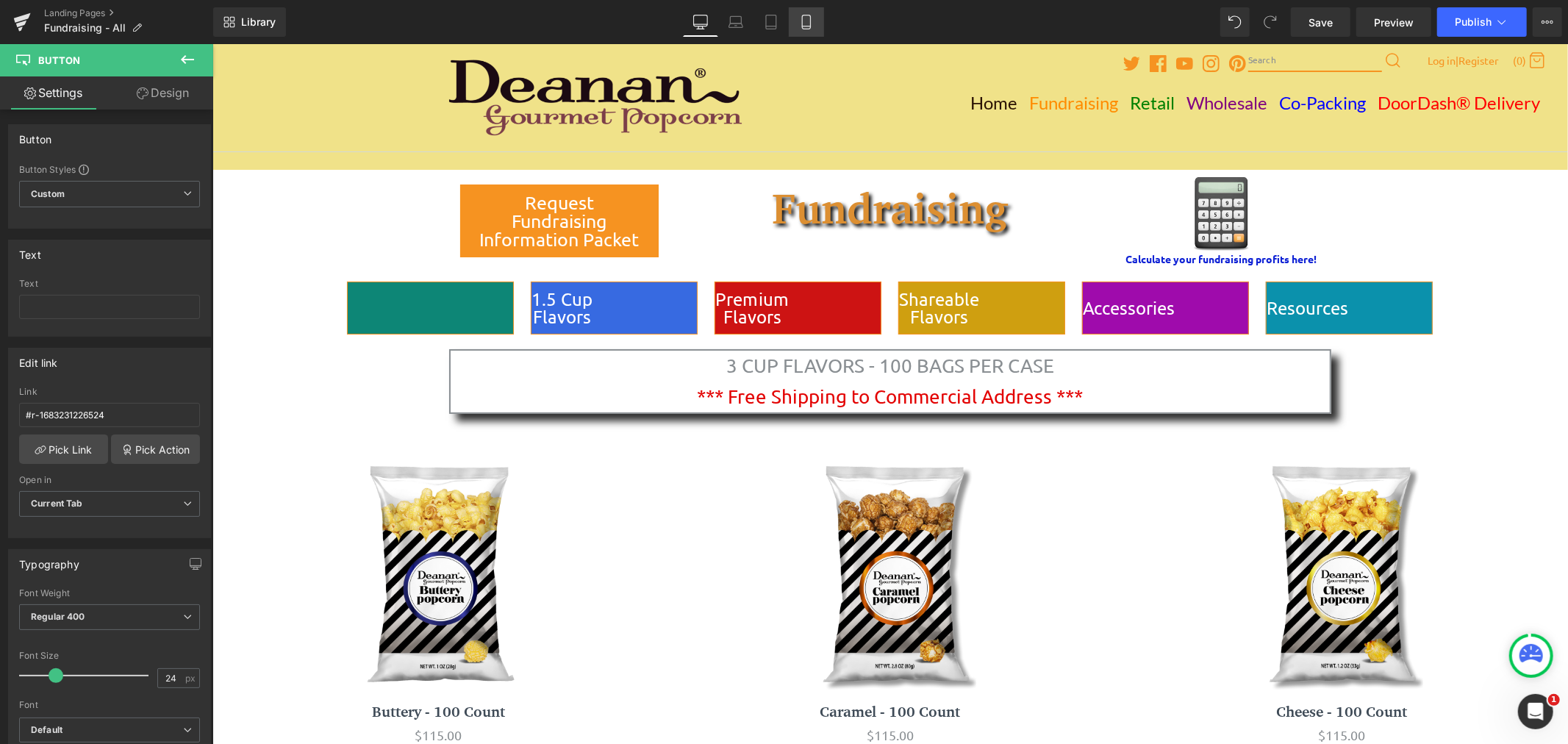
click at [808, 27] on icon at bounding box center [806, 22] width 8 height 14
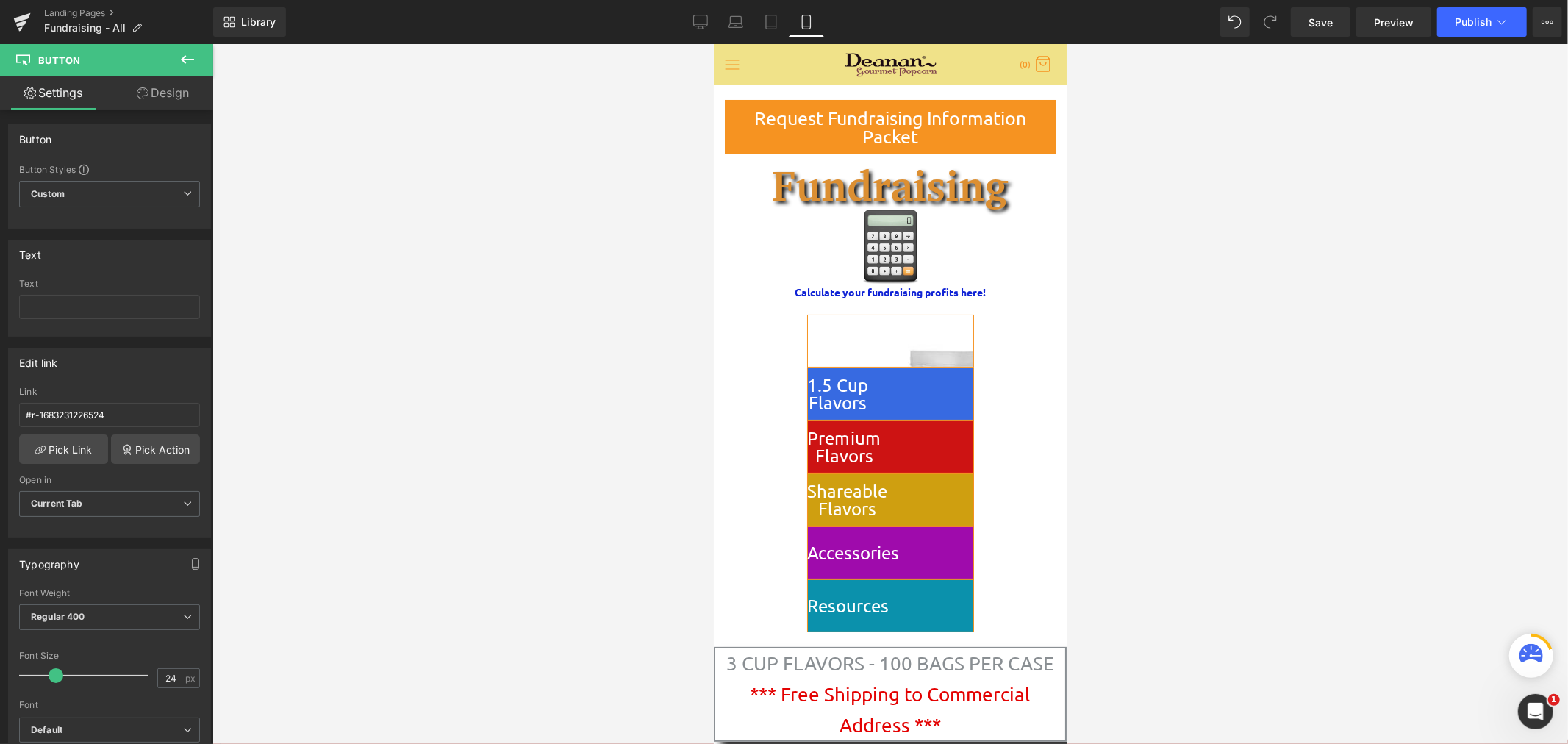
scroll to position [33, 0]
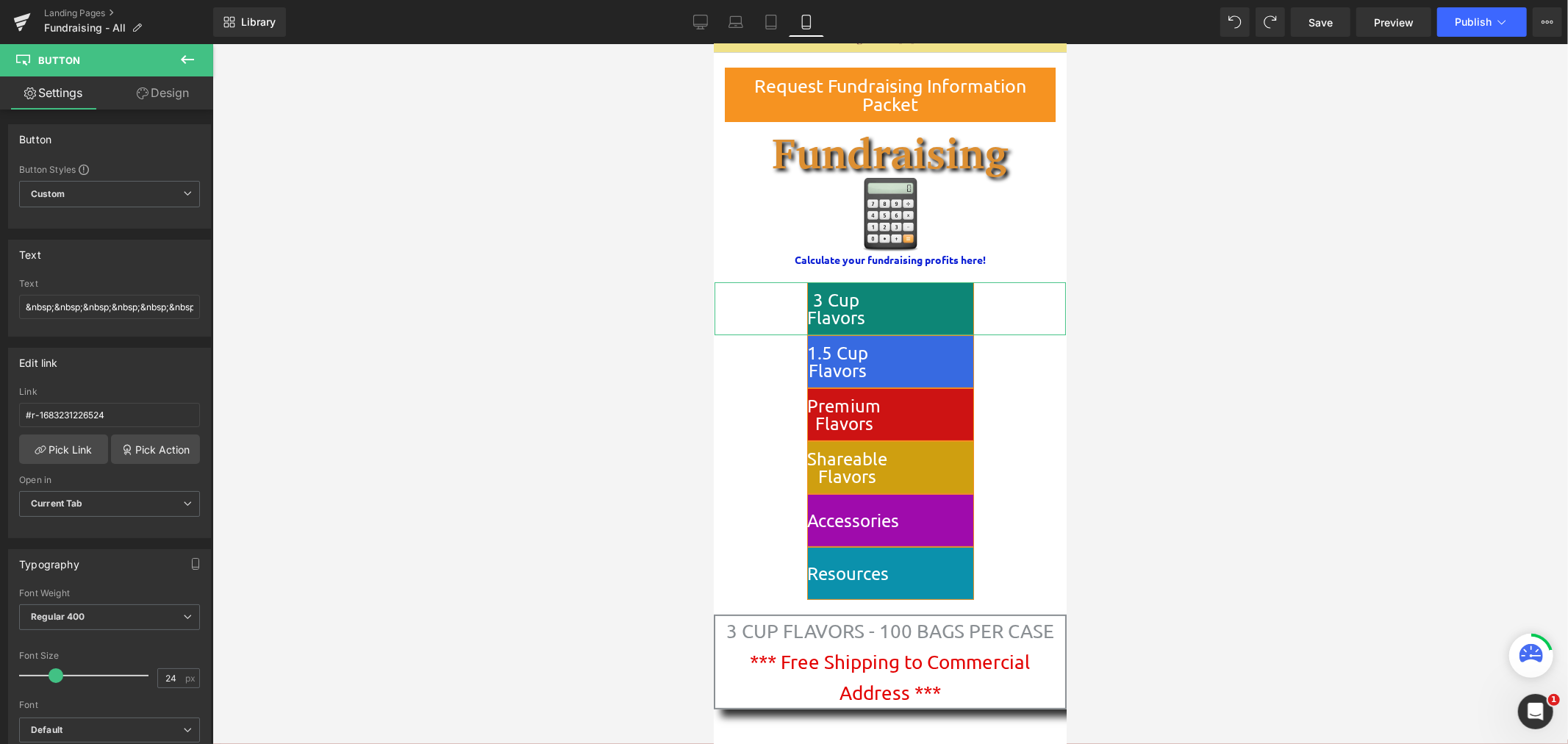
click at [182, 93] on link "Design" at bounding box center [163, 92] width 107 height 33
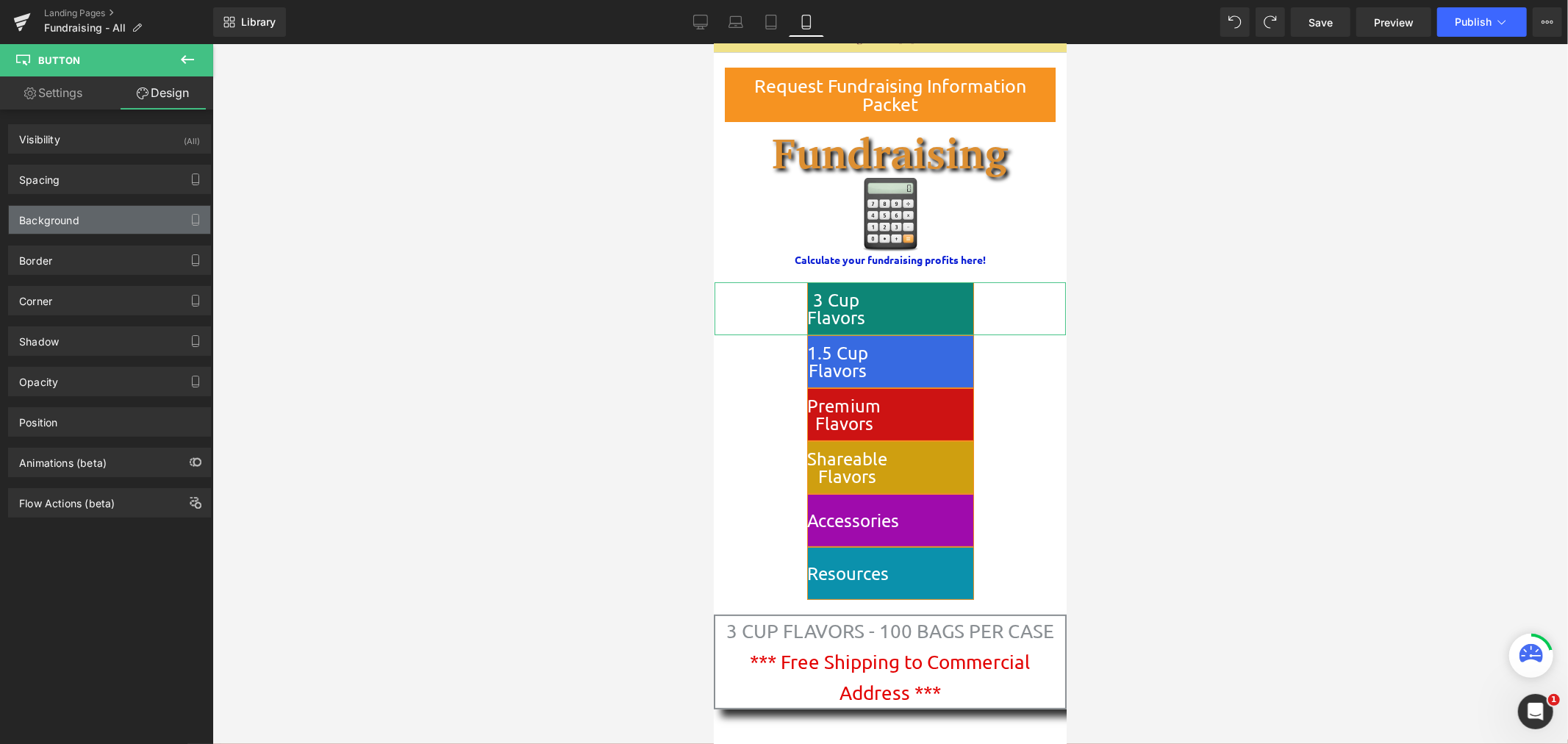
click at [158, 228] on div "Background" at bounding box center [110, 219] width 202 height 28
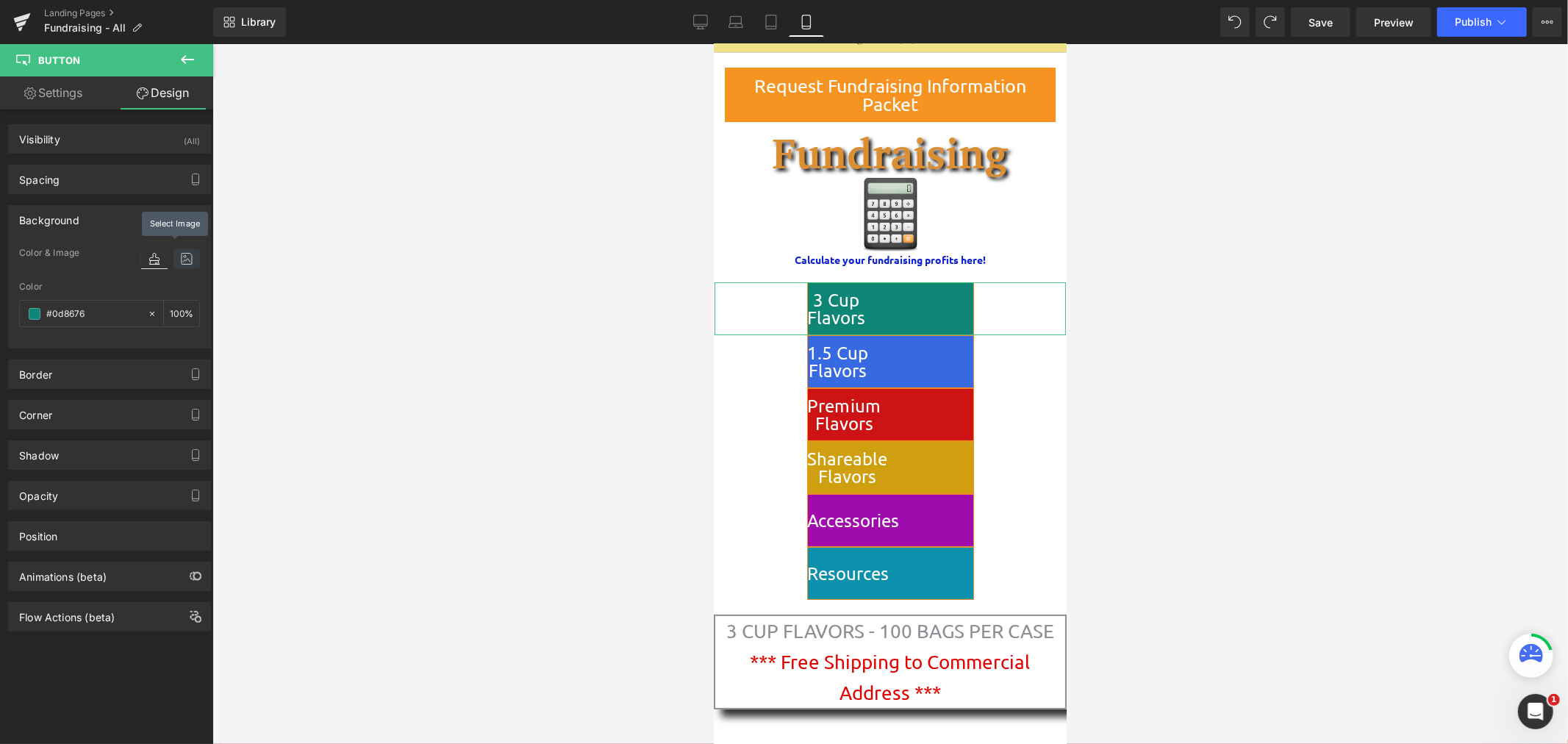
click at [184, 257] on icon at bounding box center [186, 258] width 26 height 19
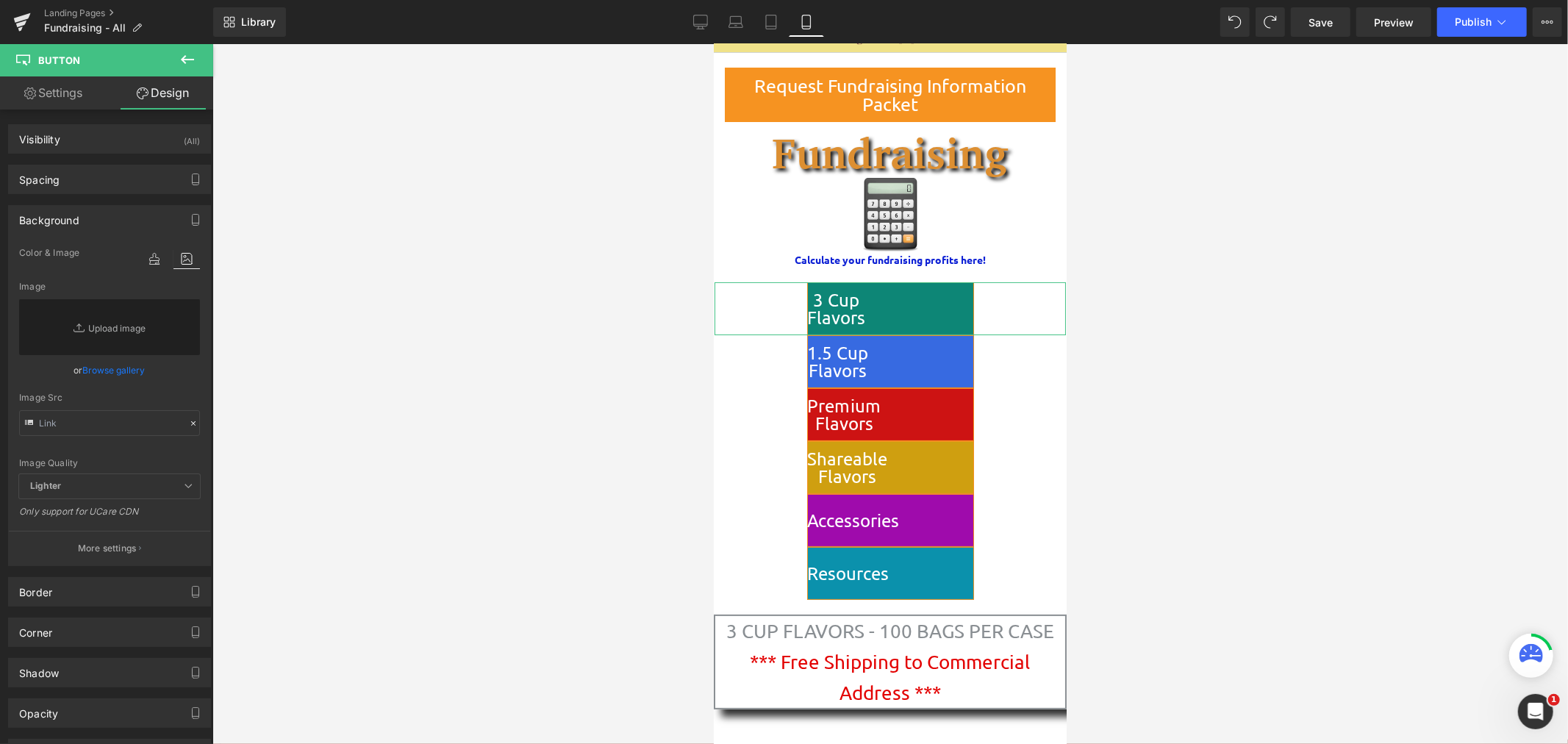
click at [106, 375] on link "Browse gallery" at bounding box center [114, 370] width 62 height 25
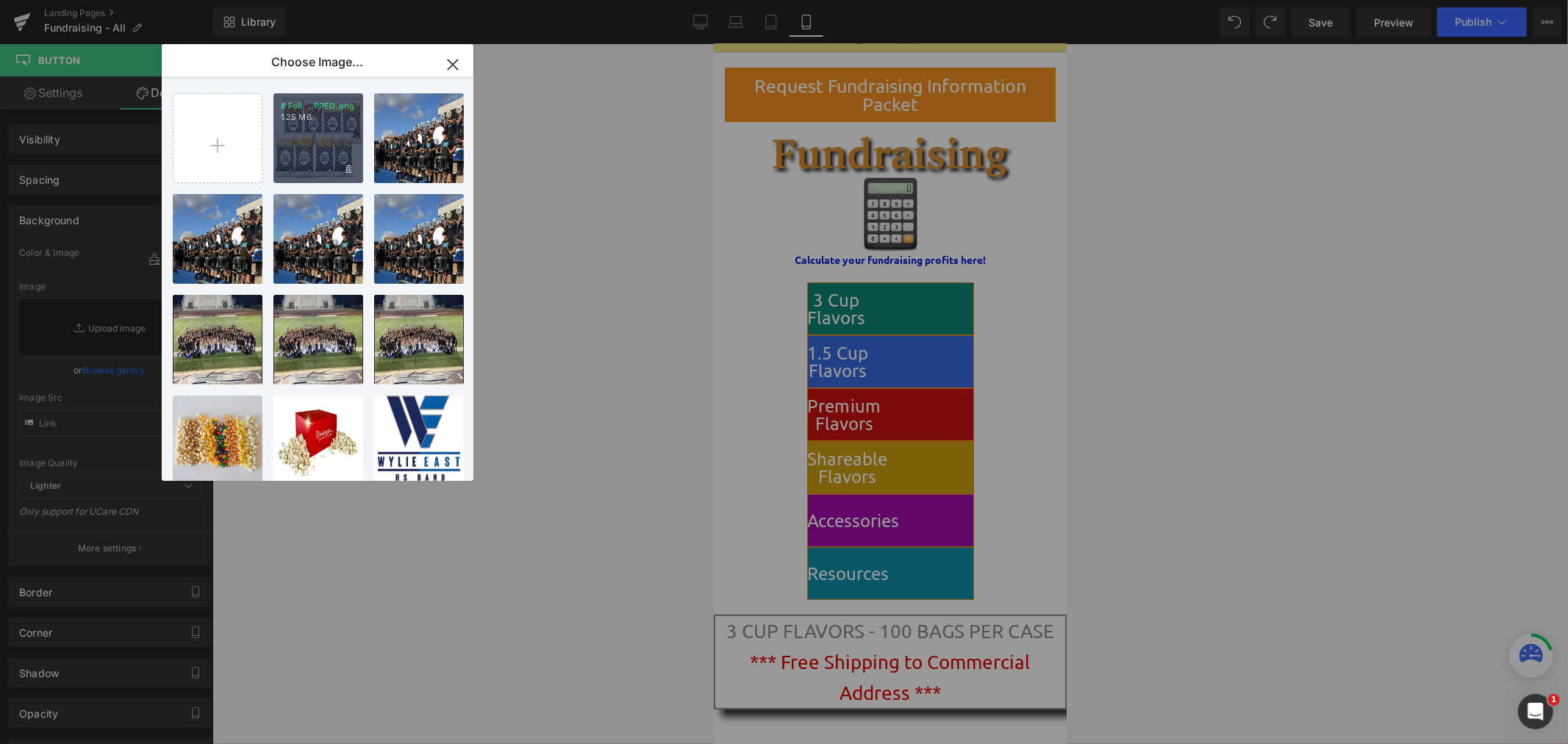
click at [288, 157] on div "8 Foil ...PPED.png 1.25 MB" at bounding box center [318, 138] width 90 height 90
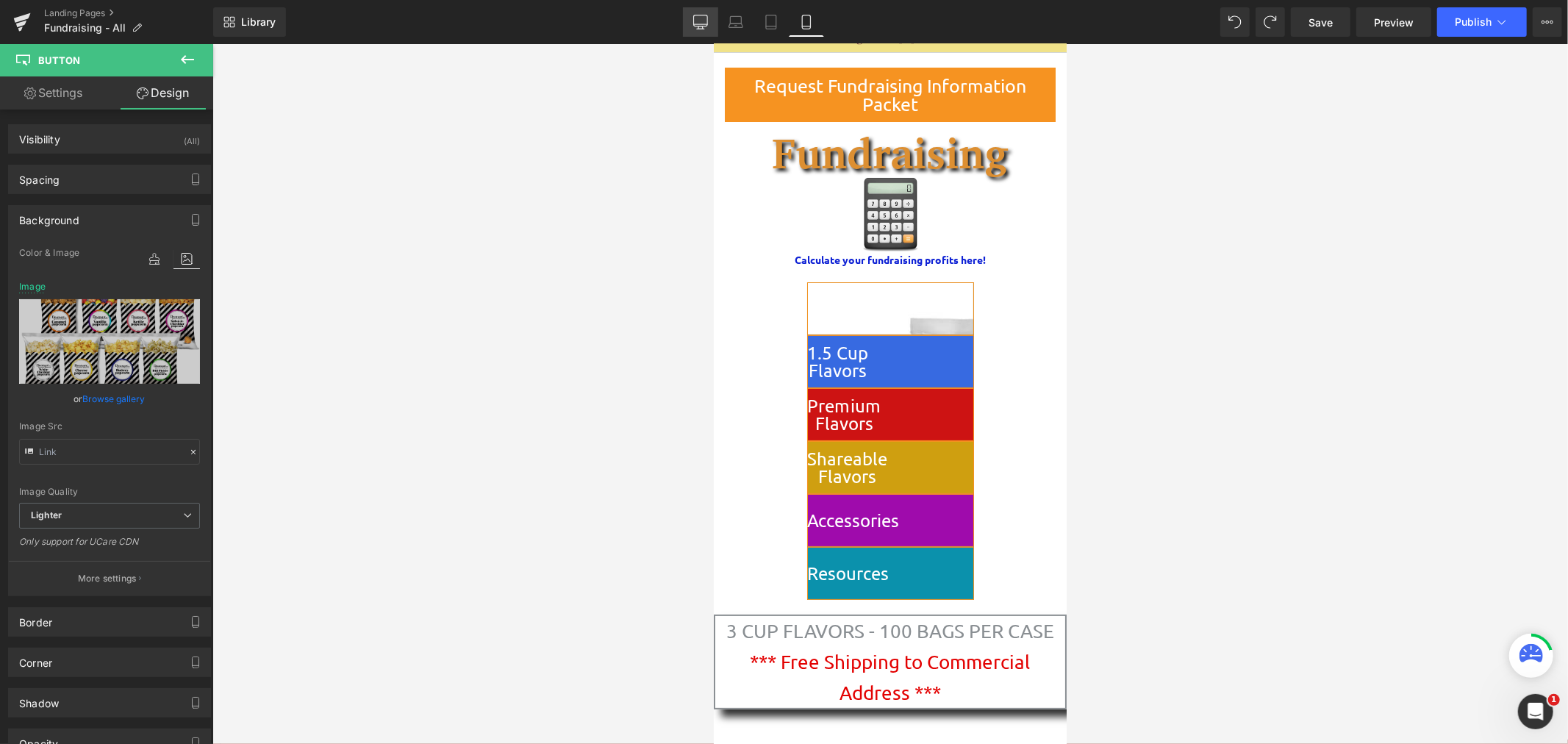
click at [708, 28] on icon at bounding box center [701, 22] width 14 height 14
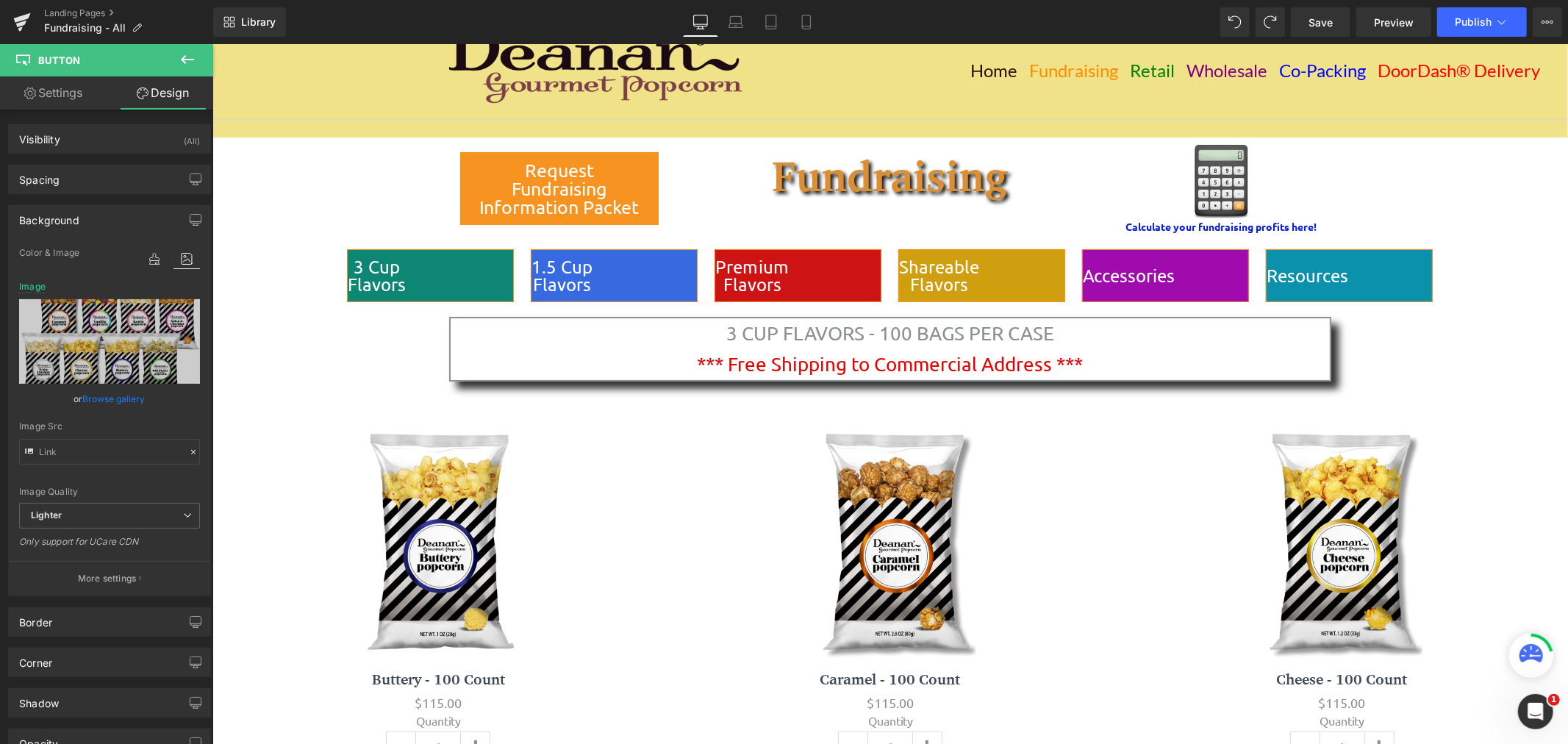
scroll to position [0, 0]
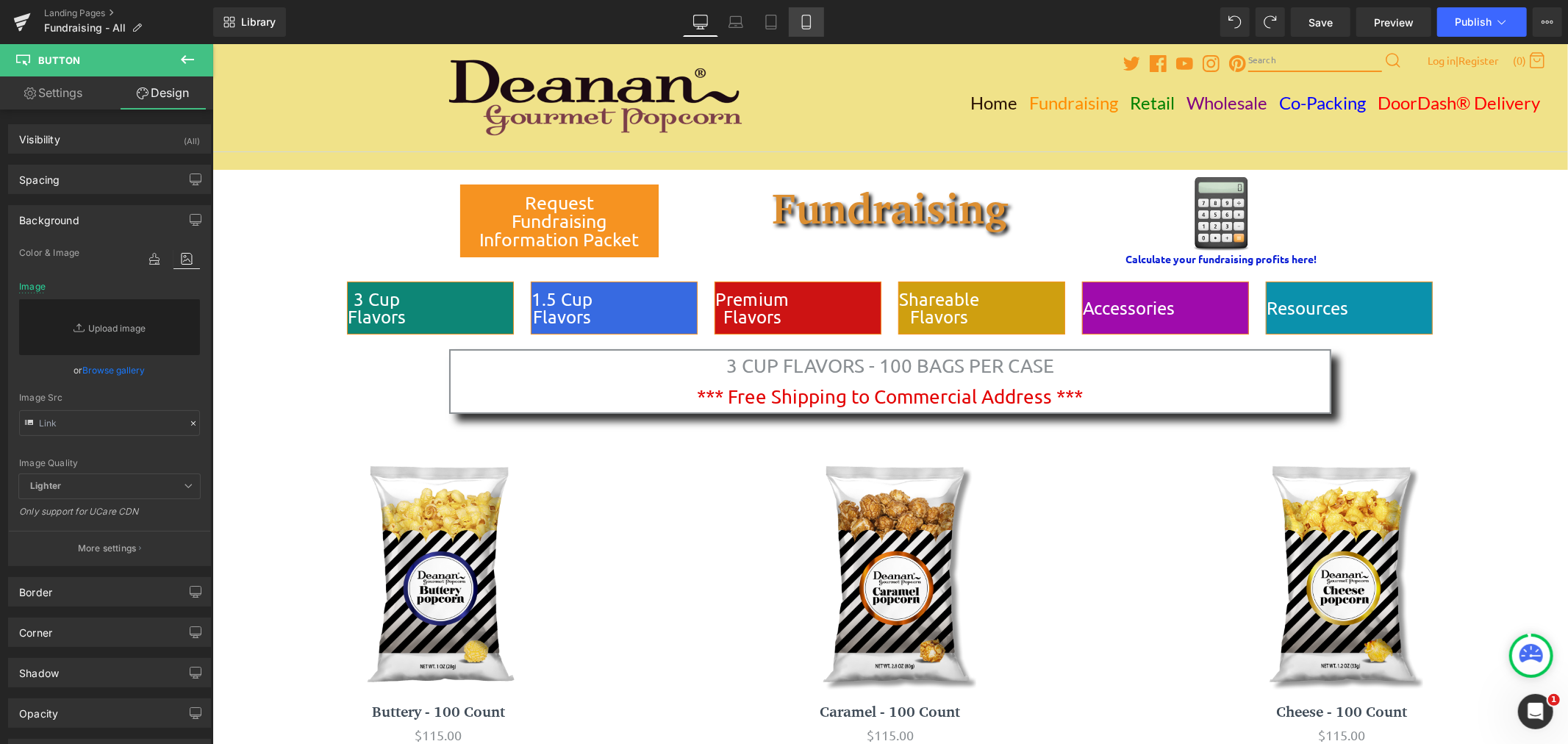
click at [814, 25] on link "Mobile" at bounding box center [806, 22] width 35 height 29
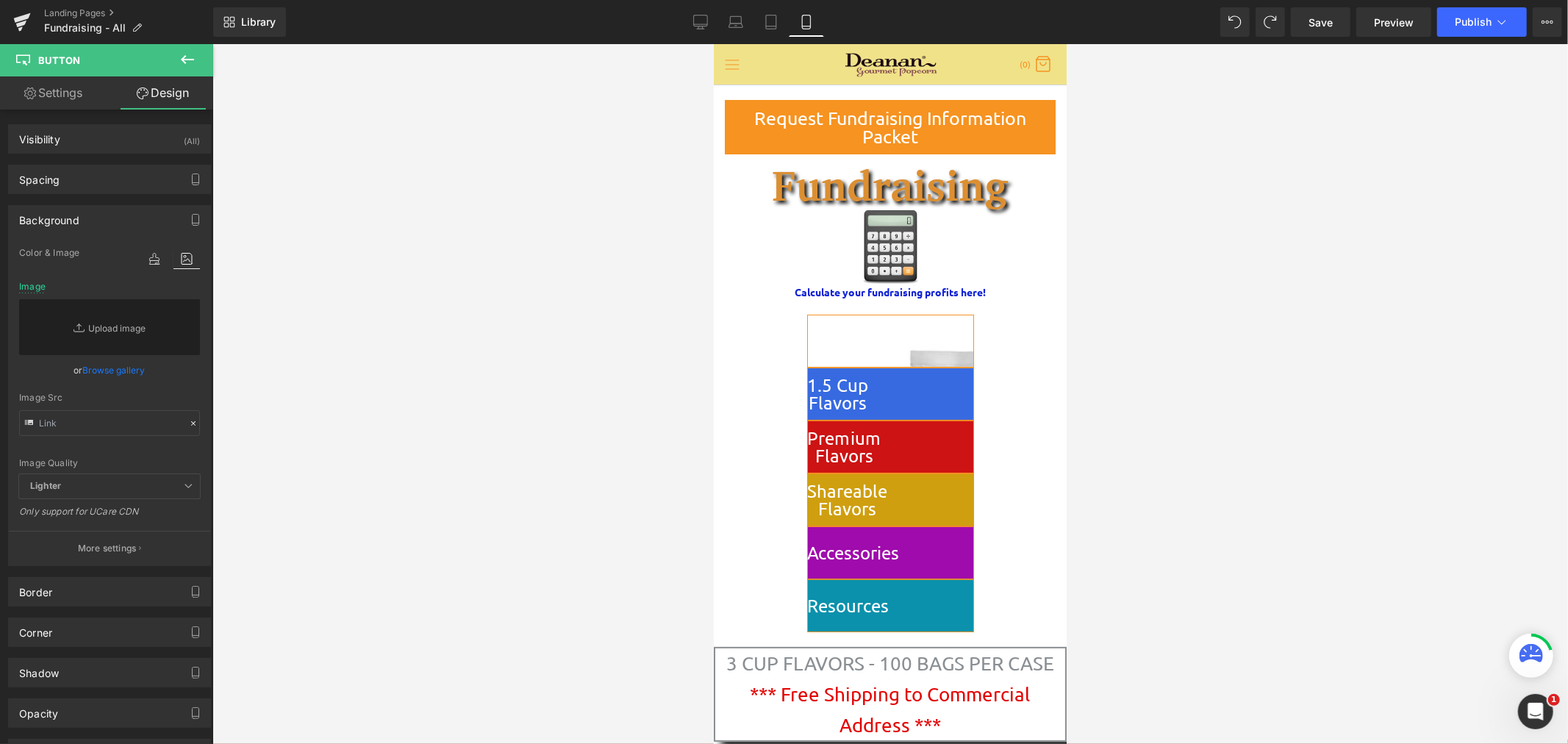
scroll to position [33, 0]
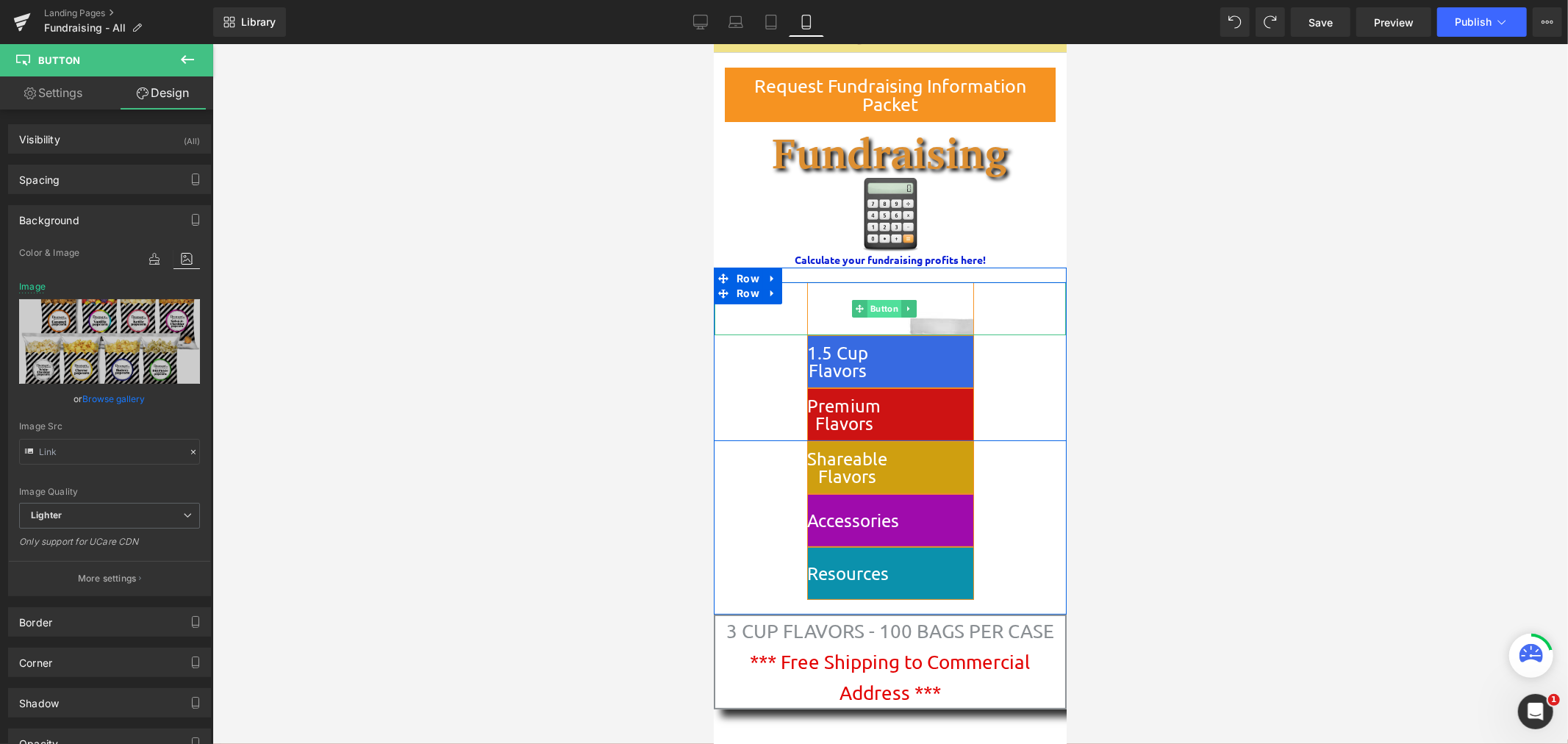
click at [879, 304] on span "Button" at bounding box center [883, 308] width 33 height 17
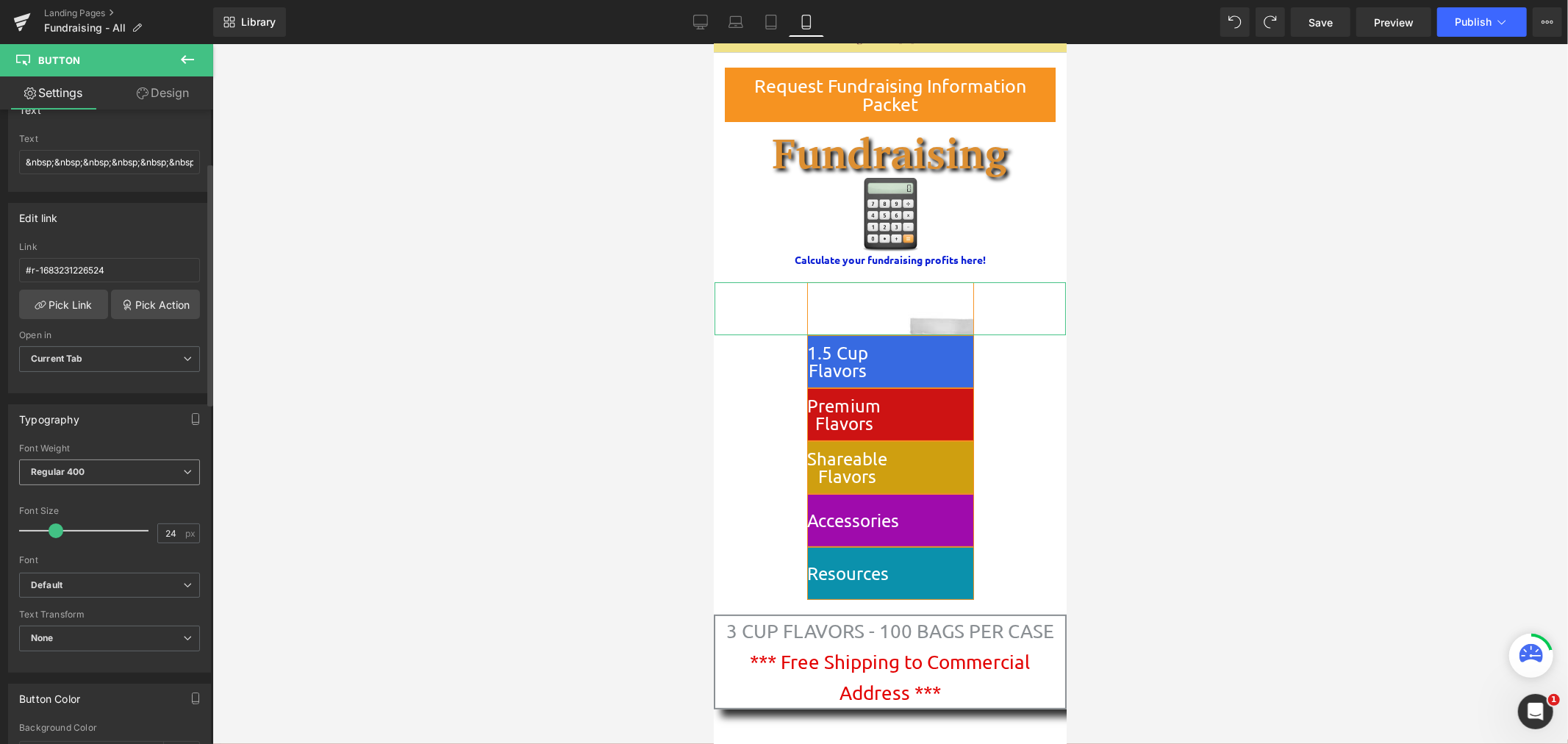
scroll to position [272, 0]
